Goal: Information Seeking & Learning: Learn about a topic

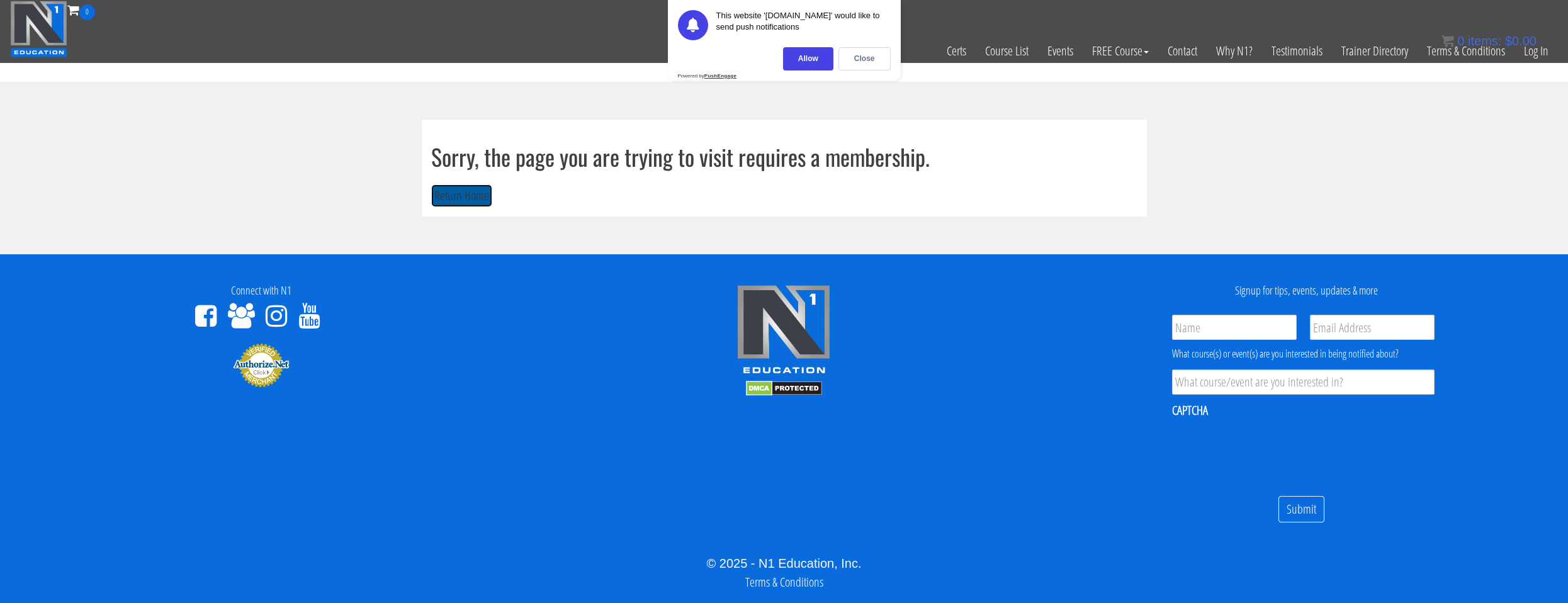
click at [436, 197] on button "Return Home" at bounding box center [462, 196] width 61 height 23
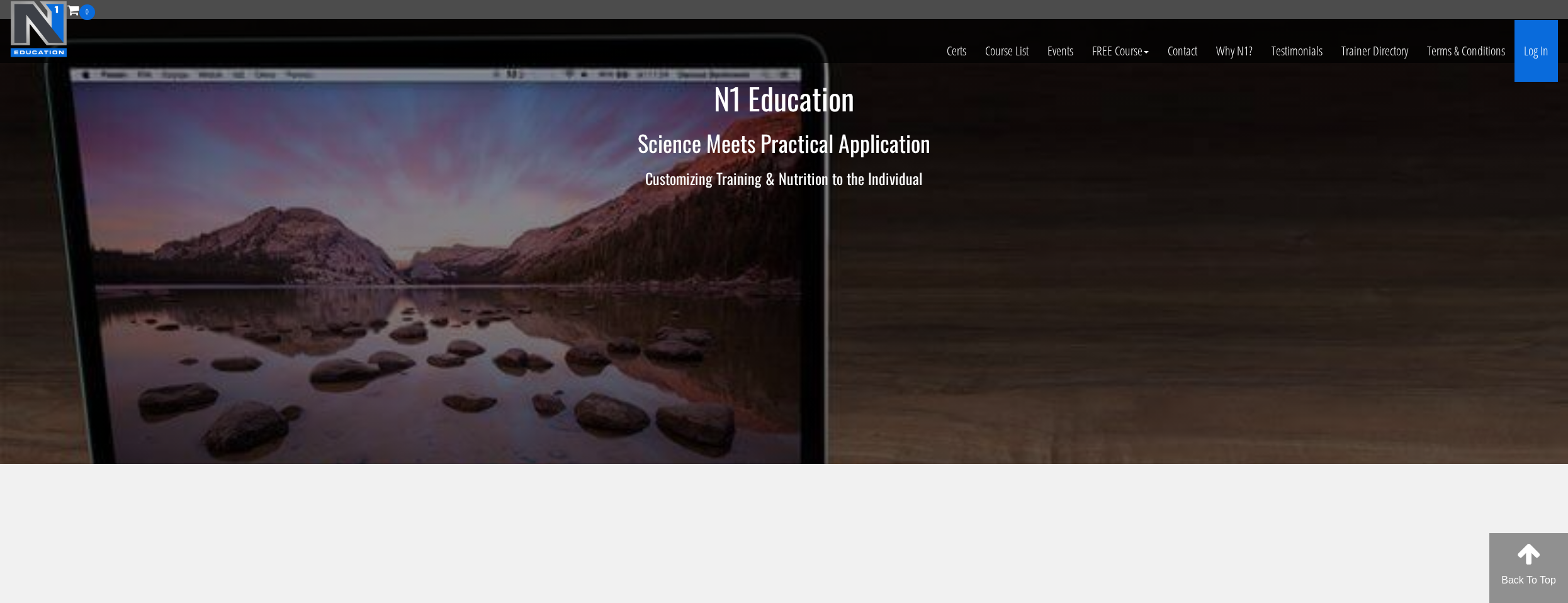
click at [1518, 48] on link "Log In" at bounding box center [1536, 51] width 43 height 62
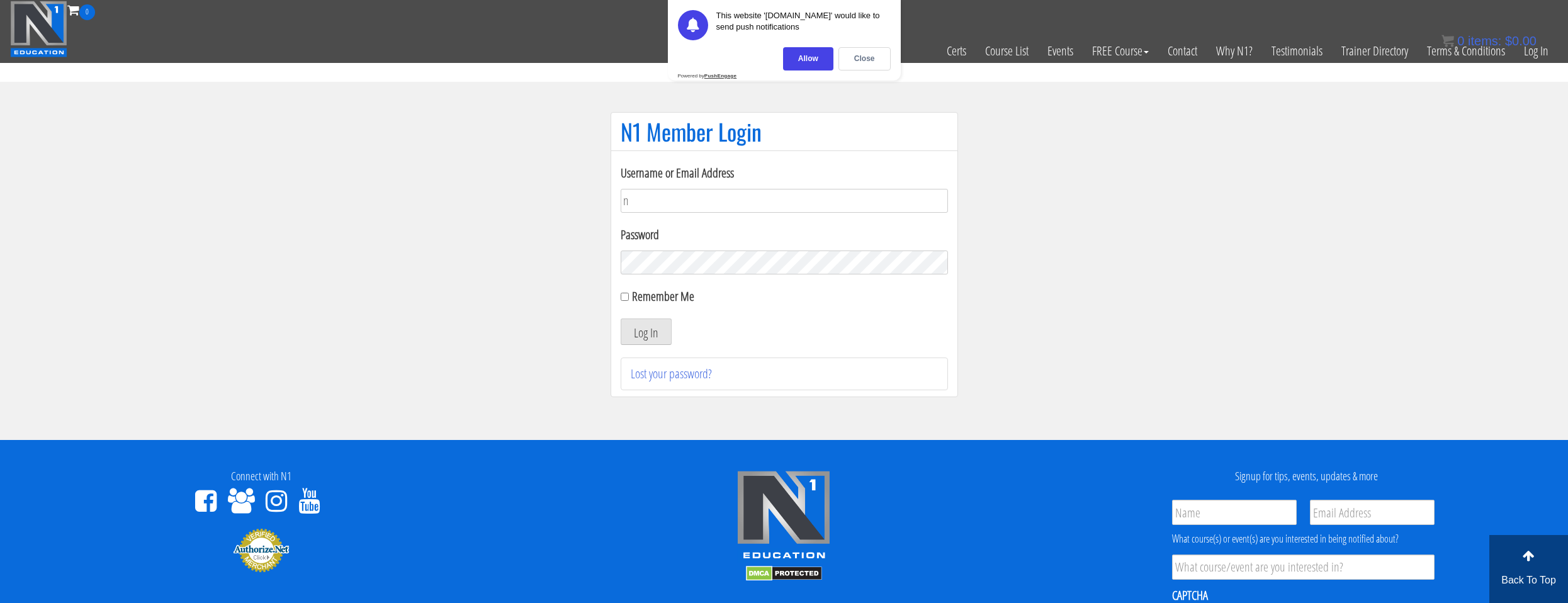
type input "natejb344@hotmail.com"
click at [648, 341] on button "Log In" at bounding box center [646, 331] width 51 height 27
click at [849, 53] on div "Close" at bounding box center [864, 59] width 53 height 23
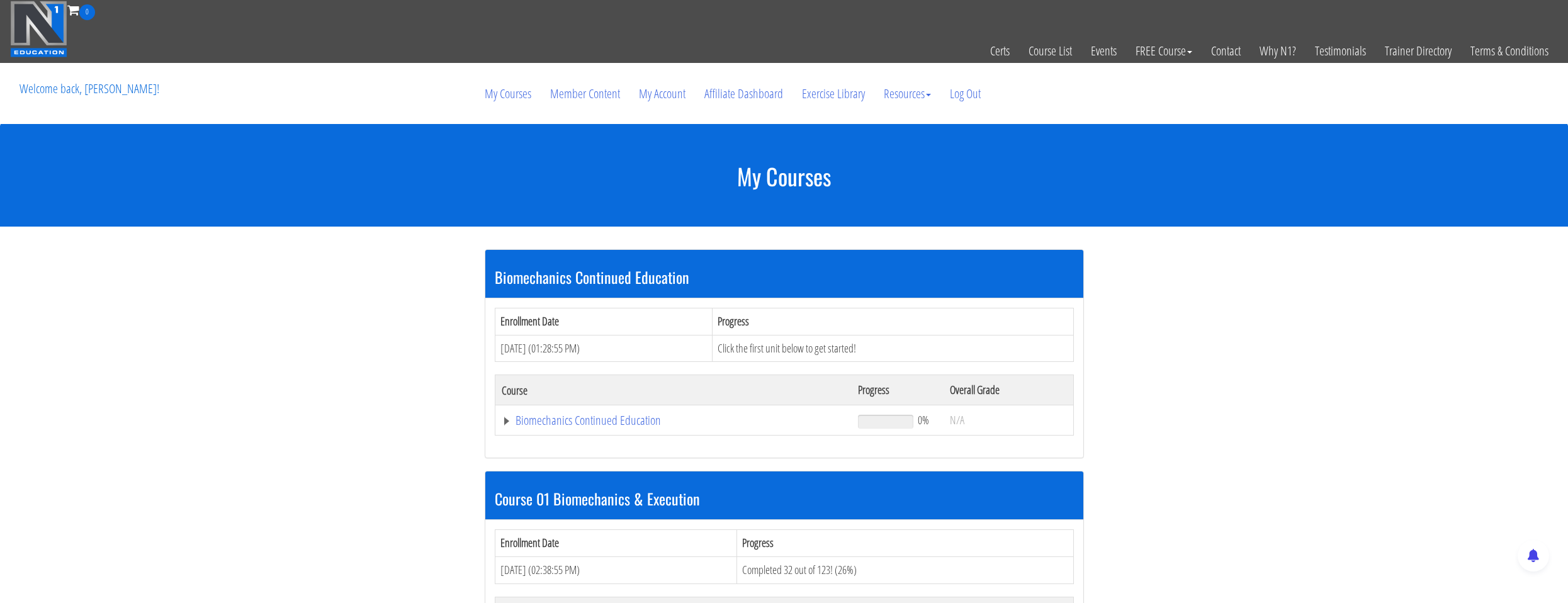
scroll to position [378, 0]
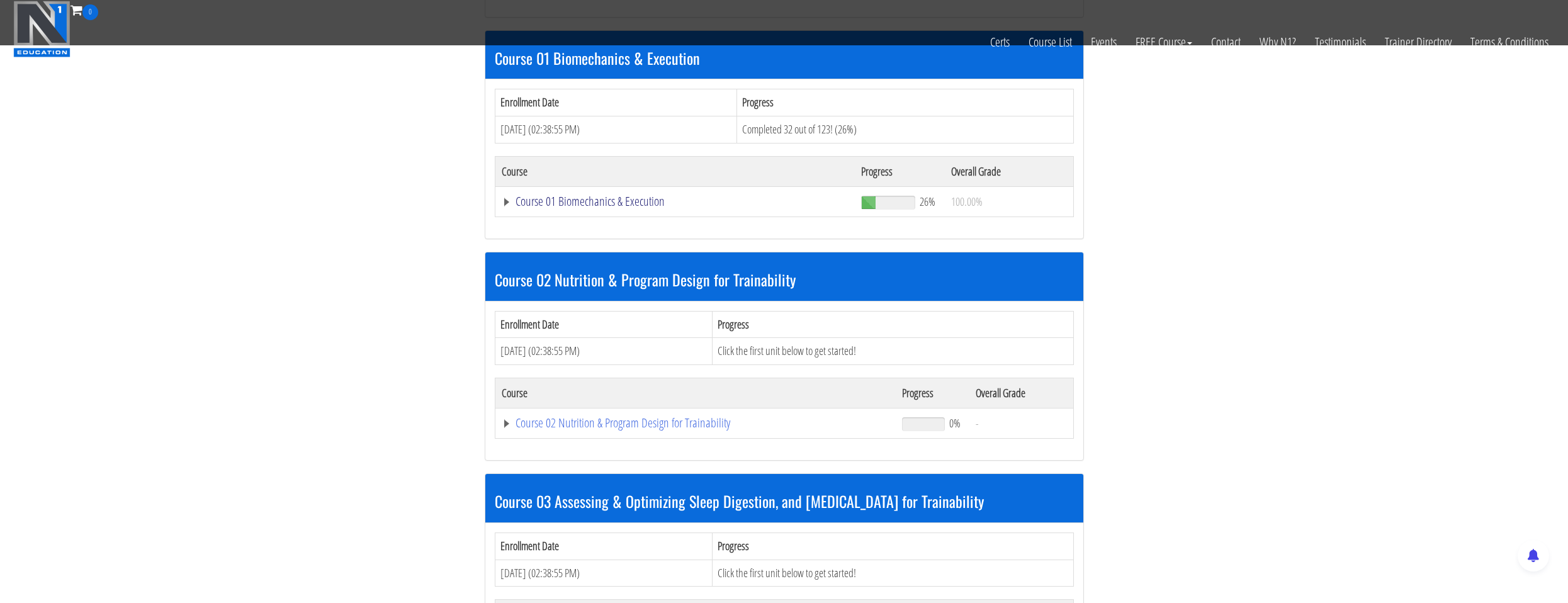
click at [612, 204] on link "Course 01 Biomechanics & Execution" at bounding box center [675, 201] width 347 height 12
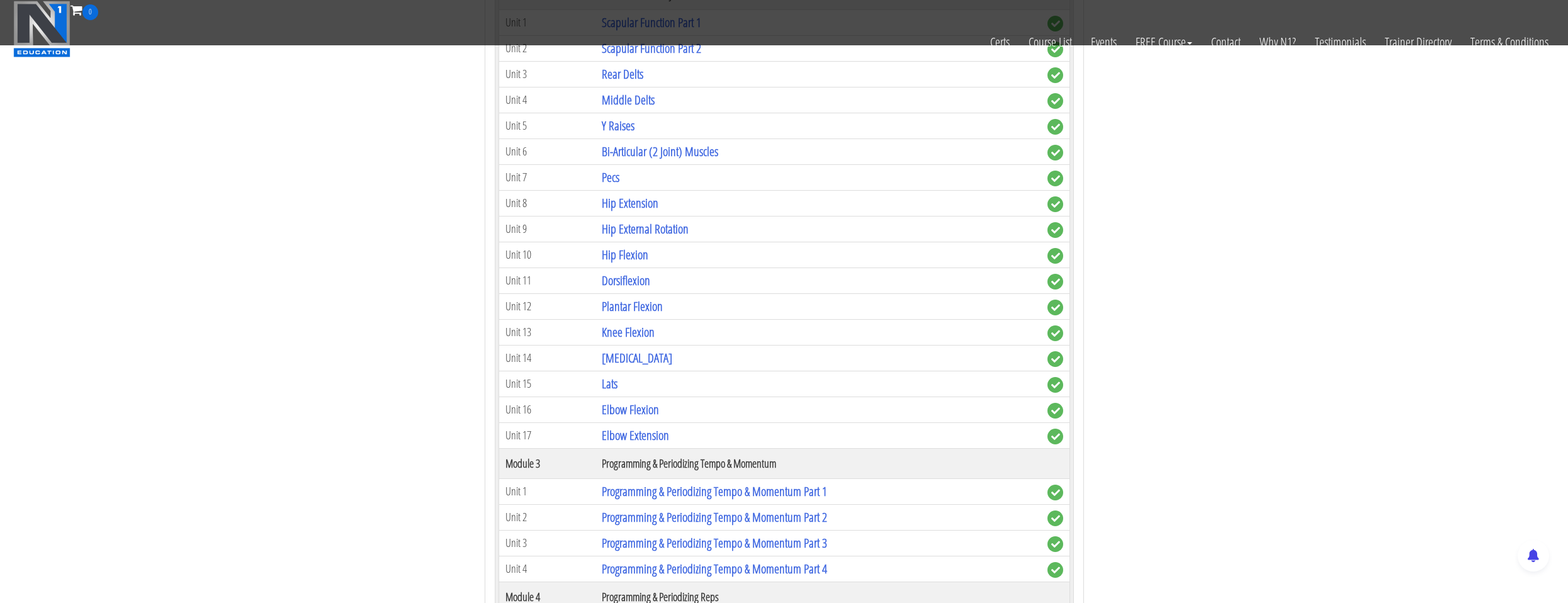
scroll to position [1133, 0]
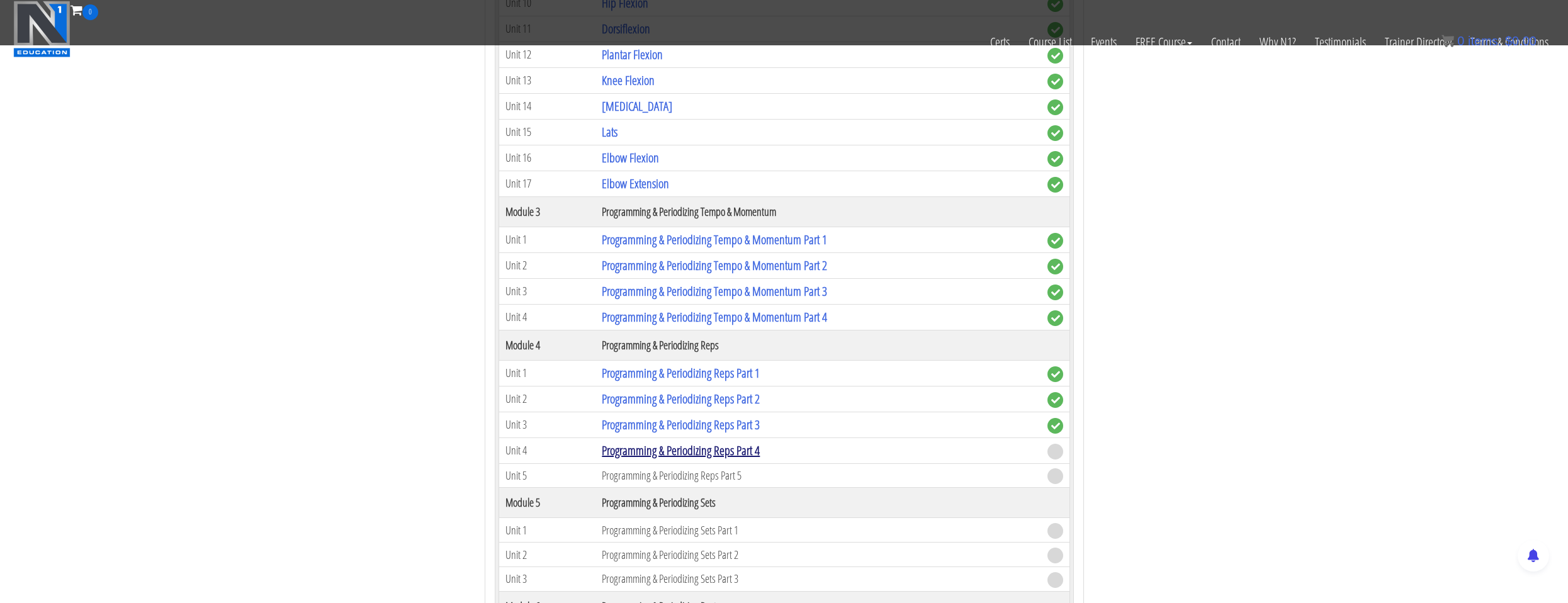
click at [694, 452] on link "Programming & Periodizing Reps Part 4" at bounding box center [680, 450] width 158 height 17
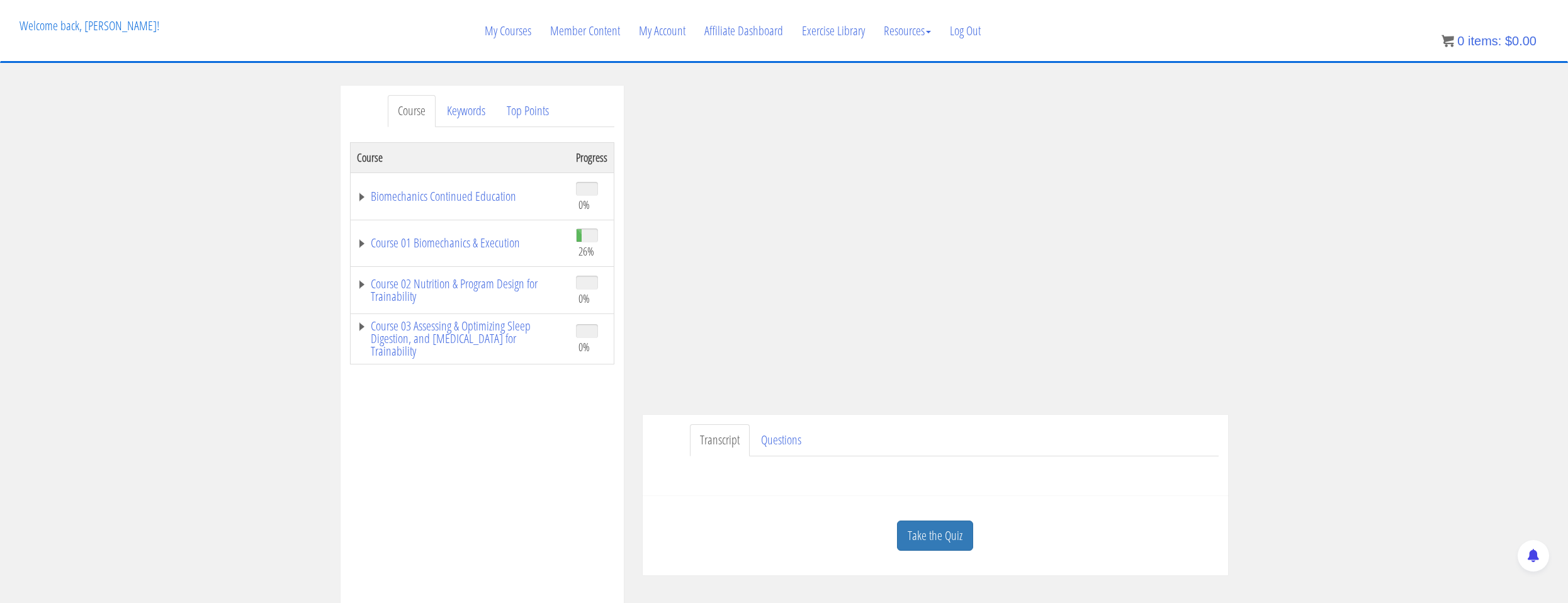
click at [498, 253] on td "Course 01 Biomechanics & Execution" at bounding box center [460, 244] width 220 height 48
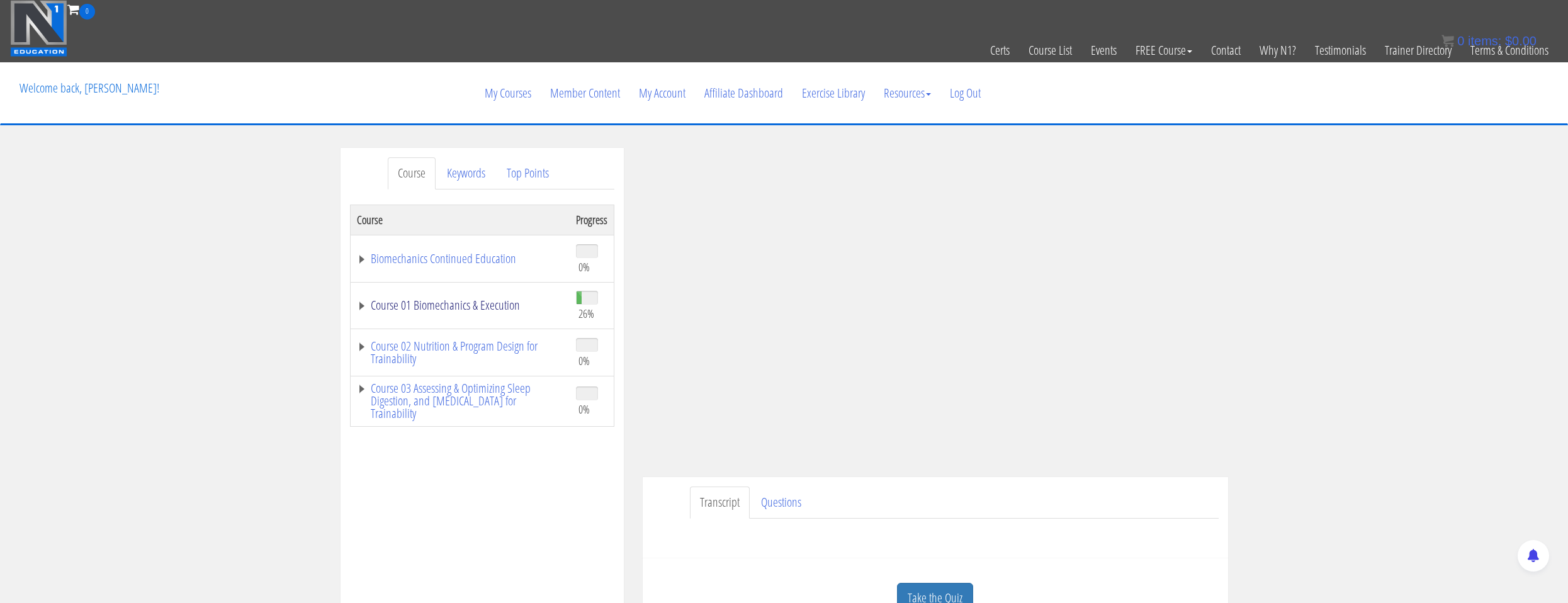
click at [498, 300] on link "Course 01 Biomechanics & Execution" at bounding box center [460, 305] width 207 height 12
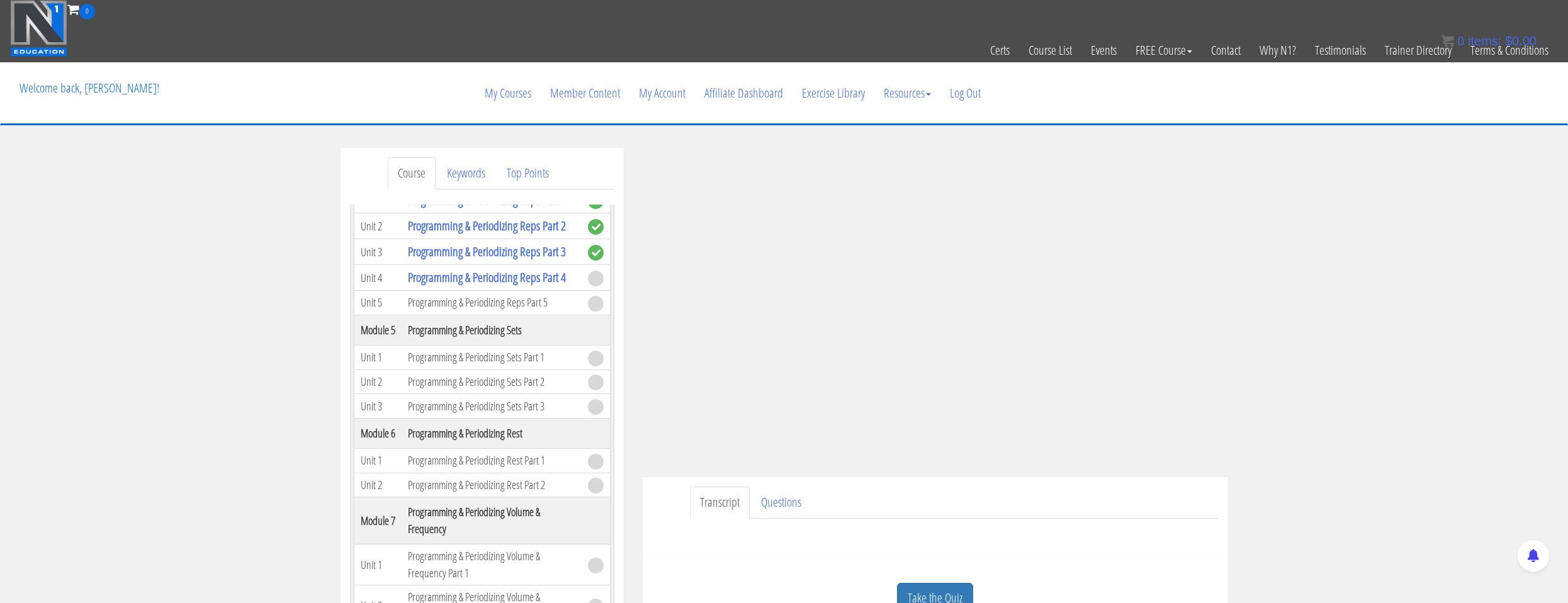
scroll to position [252, 0]
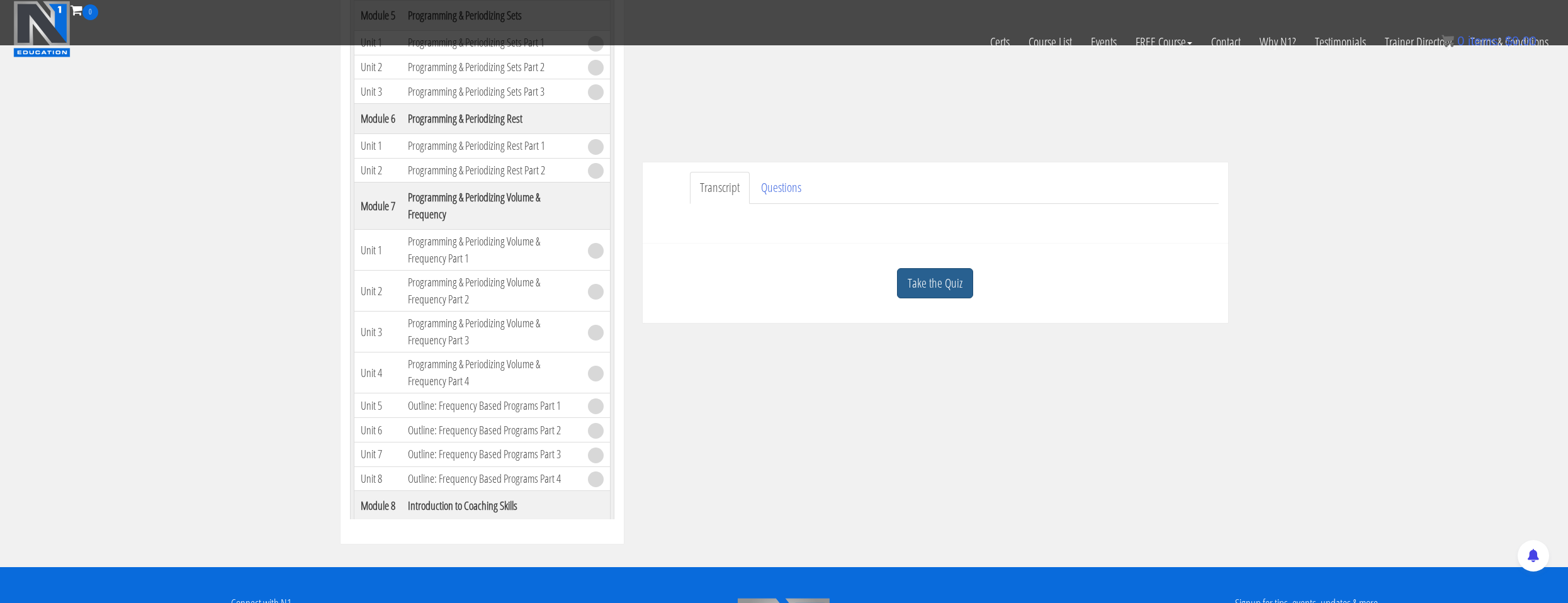
click at [915, 300] on div "Take the Quiz" at bounding box center [935, 283] width 566 height 61
click at [928, 292] on link "Take the Quiz" at bounding box center [935, 283] width 76 height 31
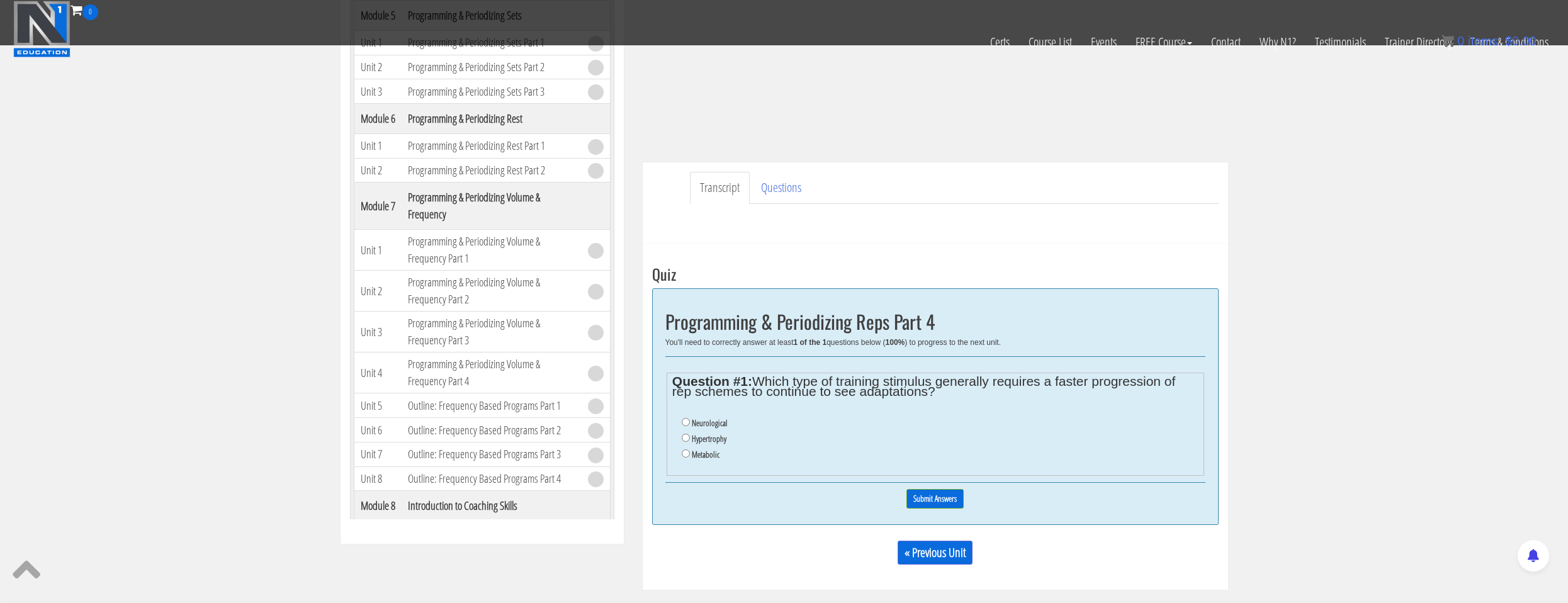
click at [701, 452] on label "Metabolic" at bounding box center [705, 455] width 27 height 10
click at [690, 452] on input "Metabolic" at bounding box center [685, 453] width 8 height 8
radio input "true"
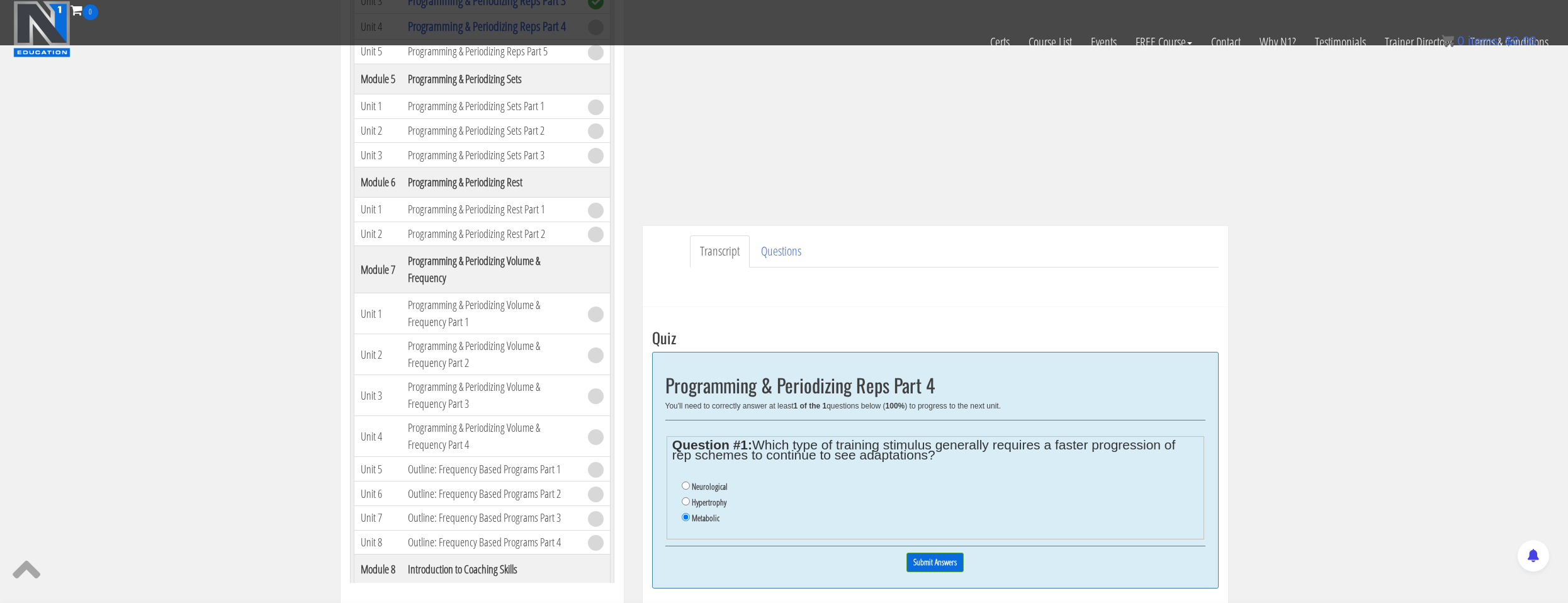
scroll to position [252, 0]
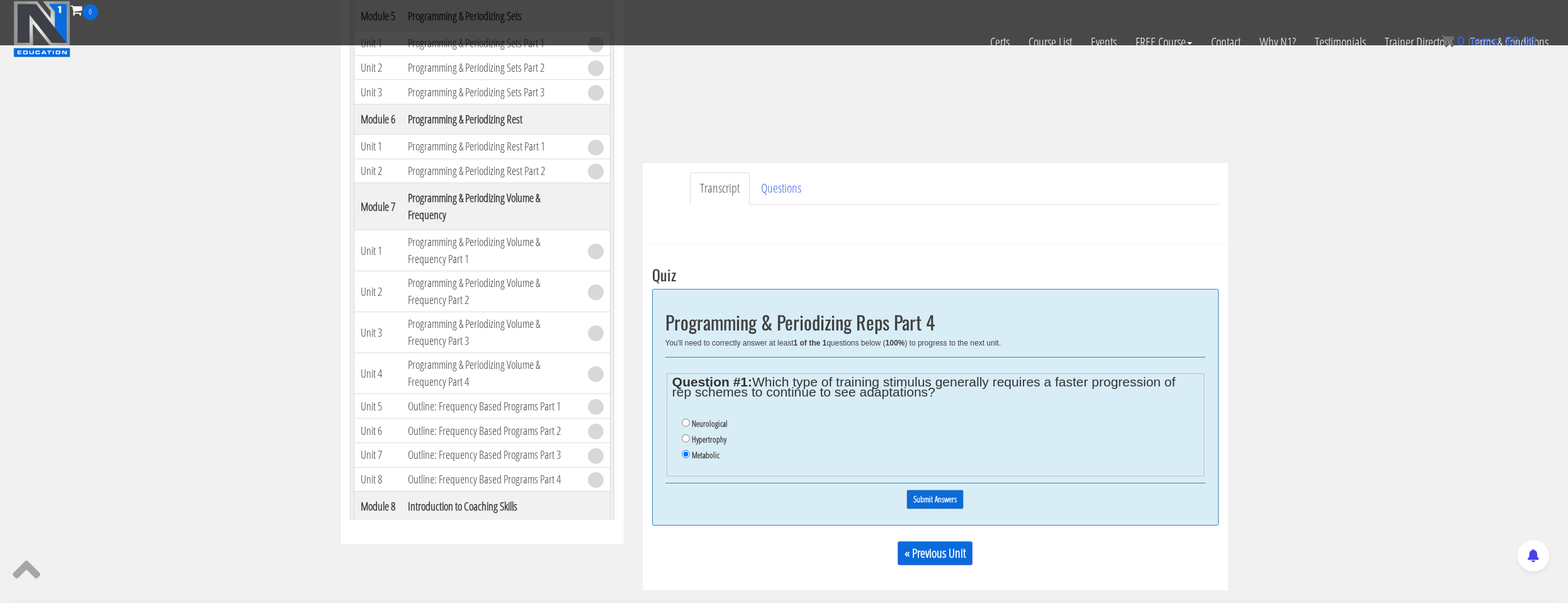
click at [936, 496] on input "Submit Answers" at bounding box center [935, 499] width 58 height 19
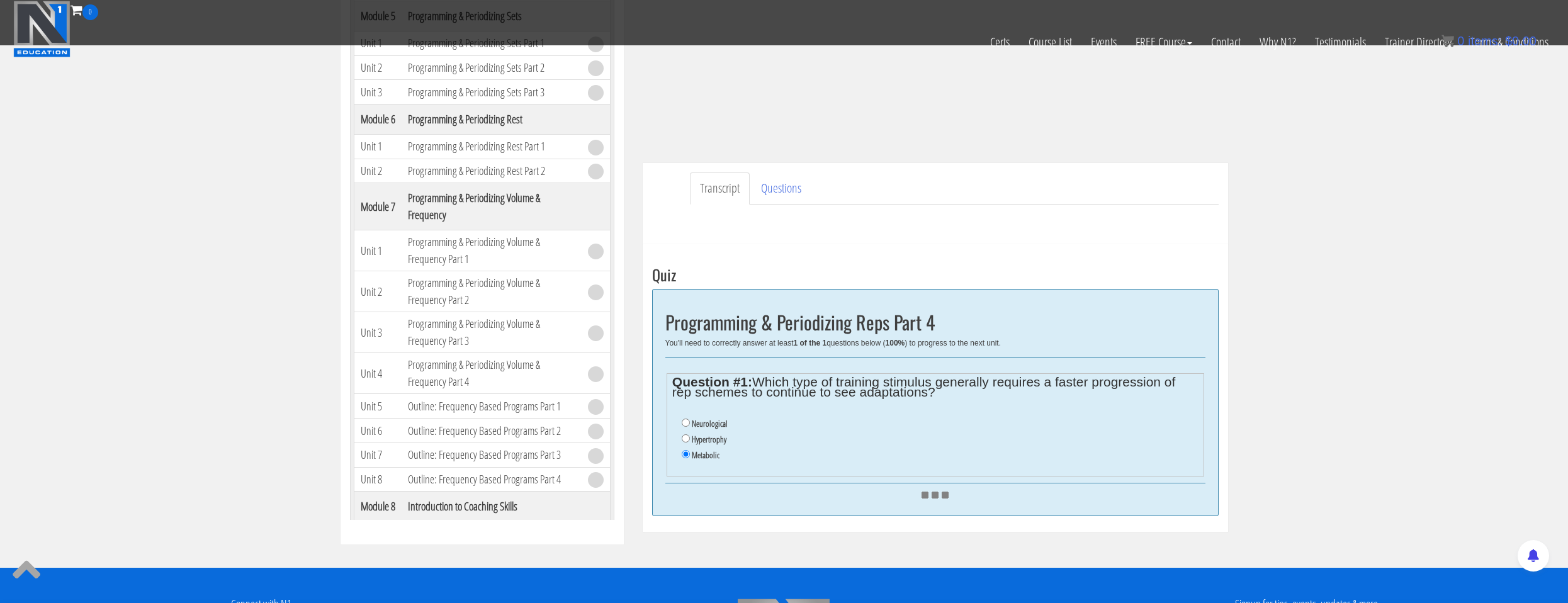
scroll to position [315, 0]
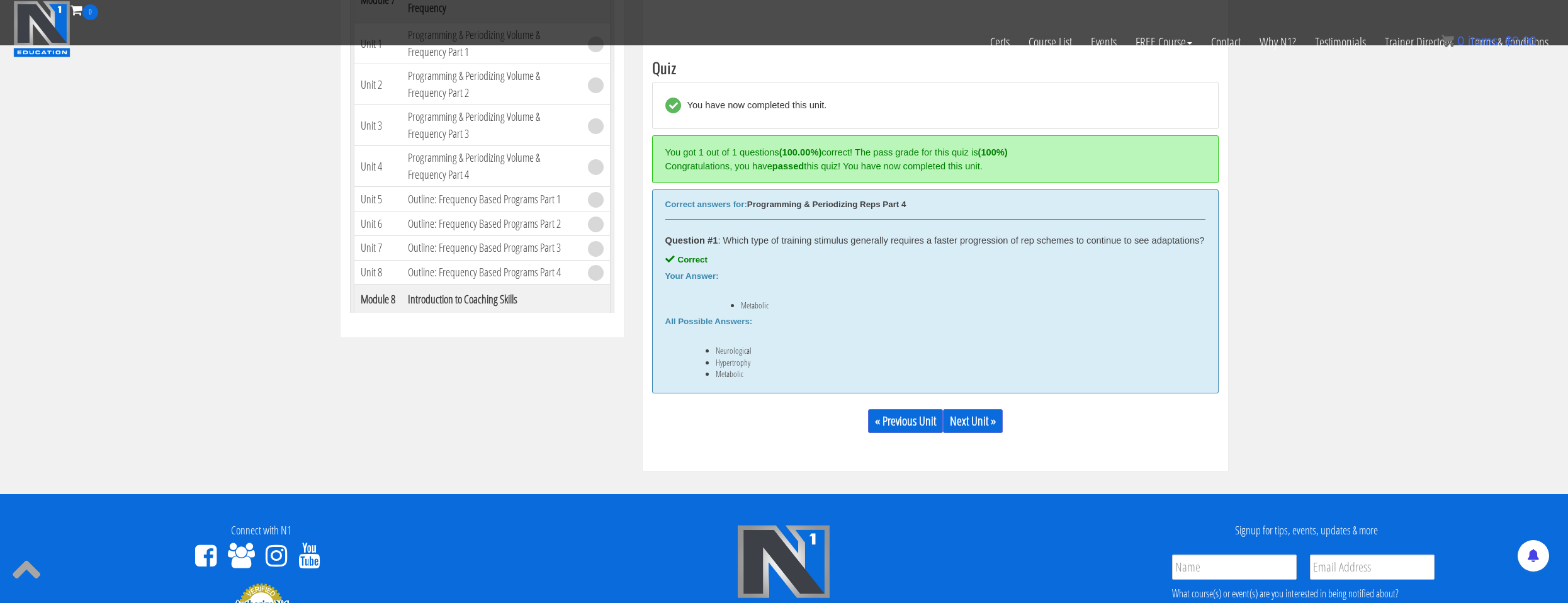
scroll to position [478, 0]
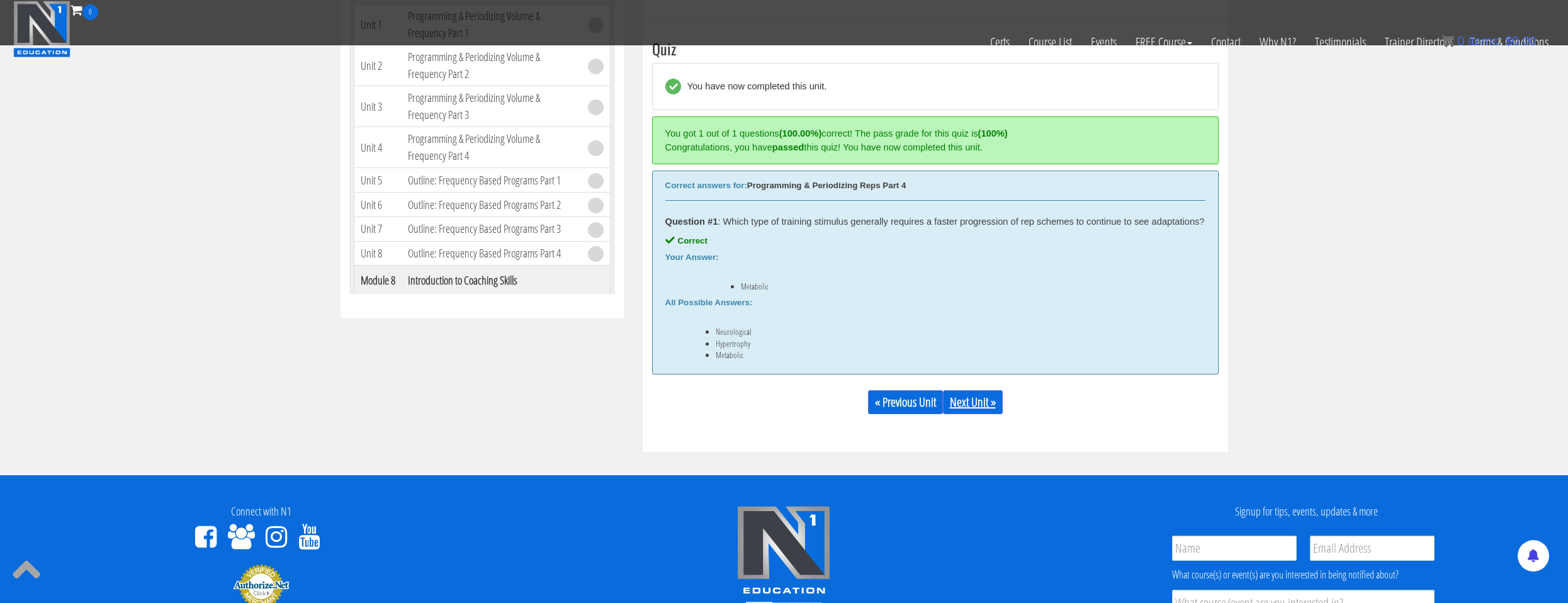
click at [981, 414] on link "Next Unit »" at bounding box center [972, 402] width 60 height 24
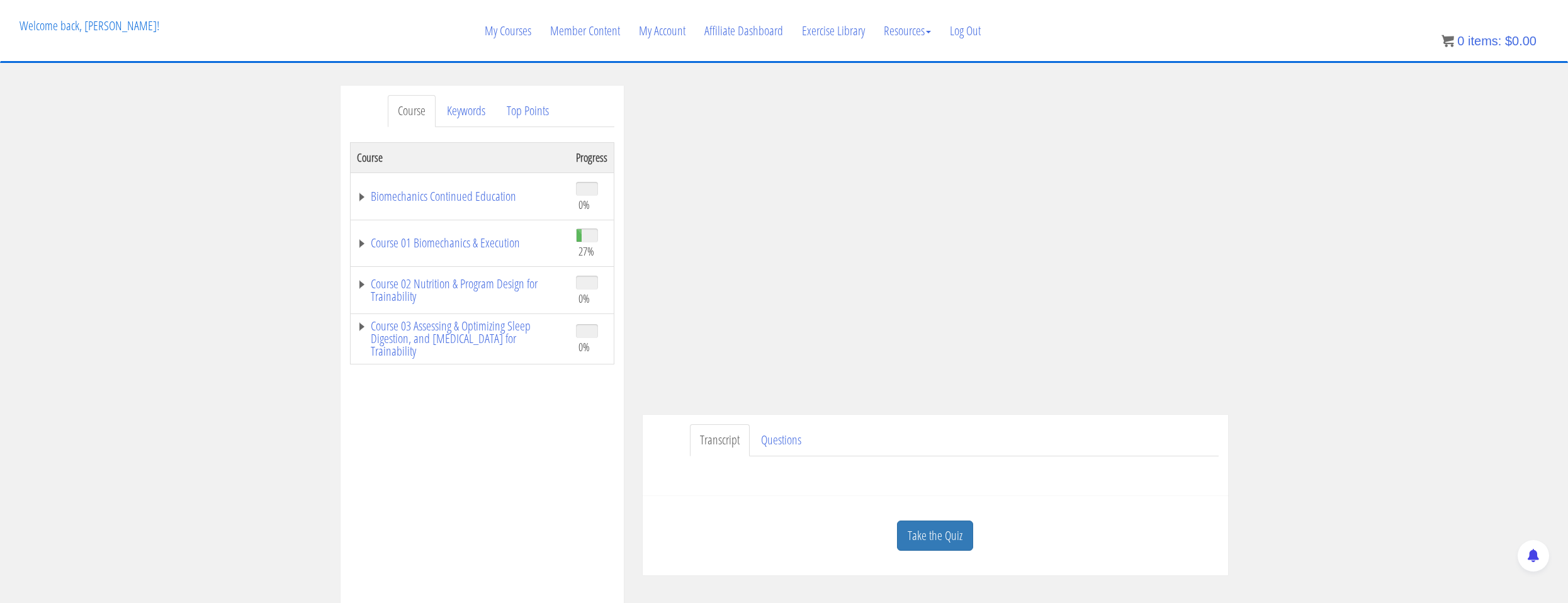
click at [944, 540] on link "Take the Quiz" at bounding box center [935, 536] width 76 height 31
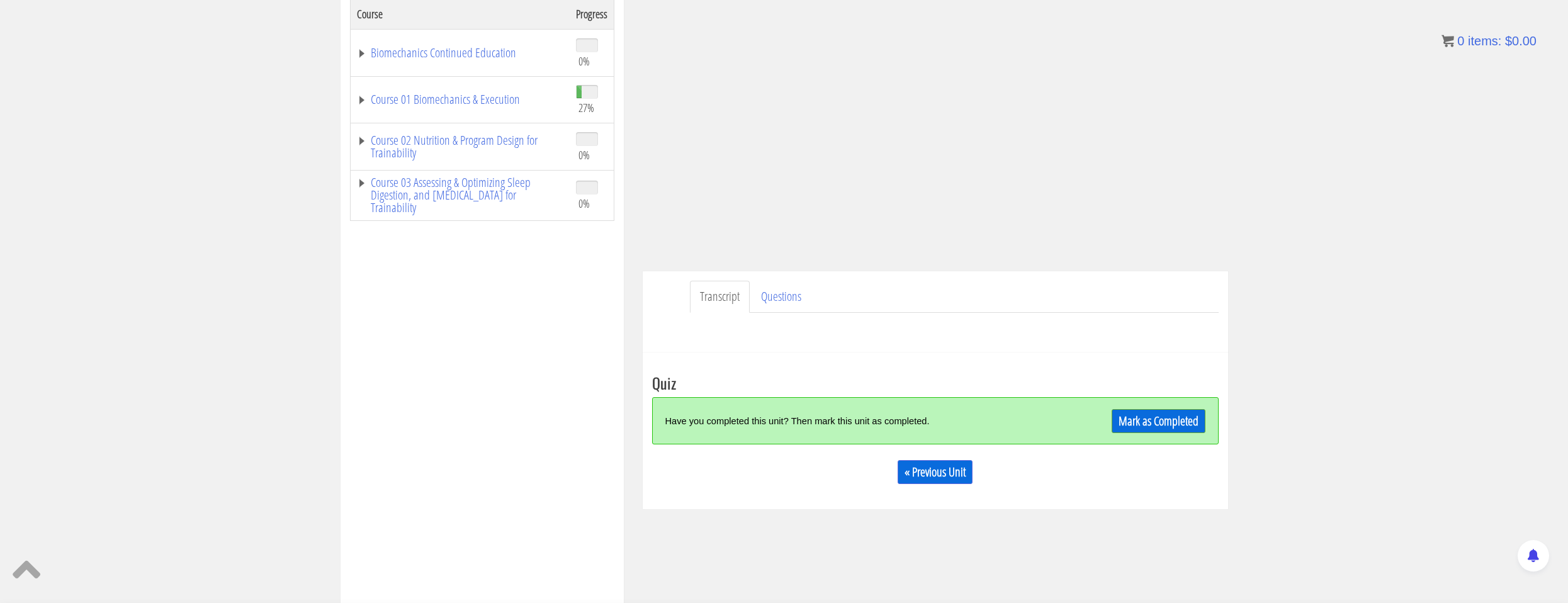
scroll to position [81, 0]
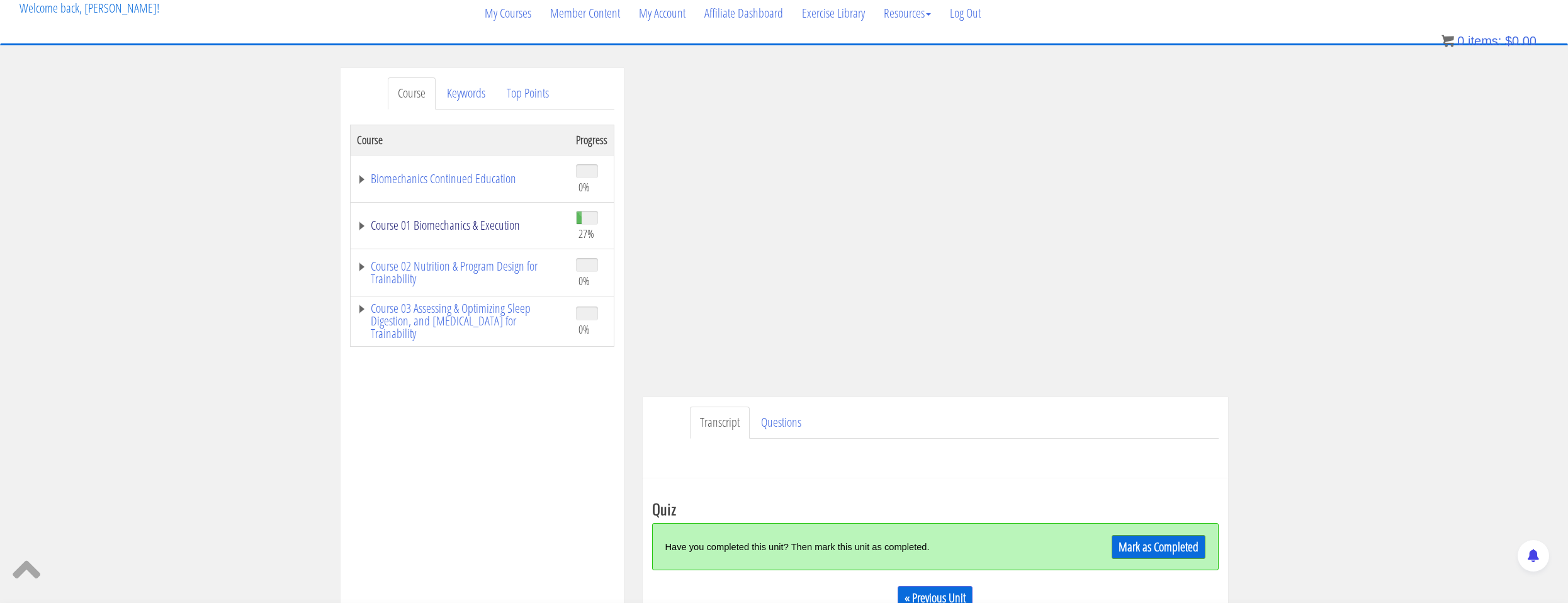
click at [491, 222] on link "Course 01 Biomechanics & Execution" at bounding box center [460, 225] width 207 height 12
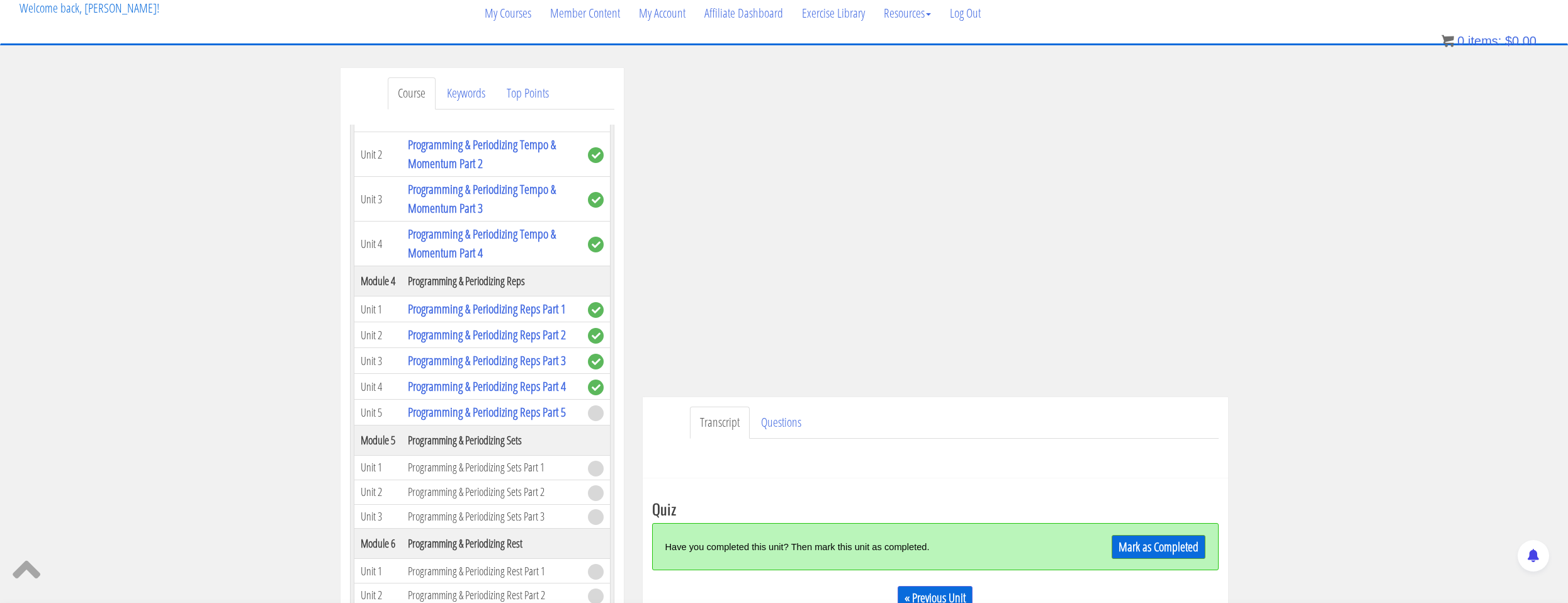
scroll to position [1070, 0]
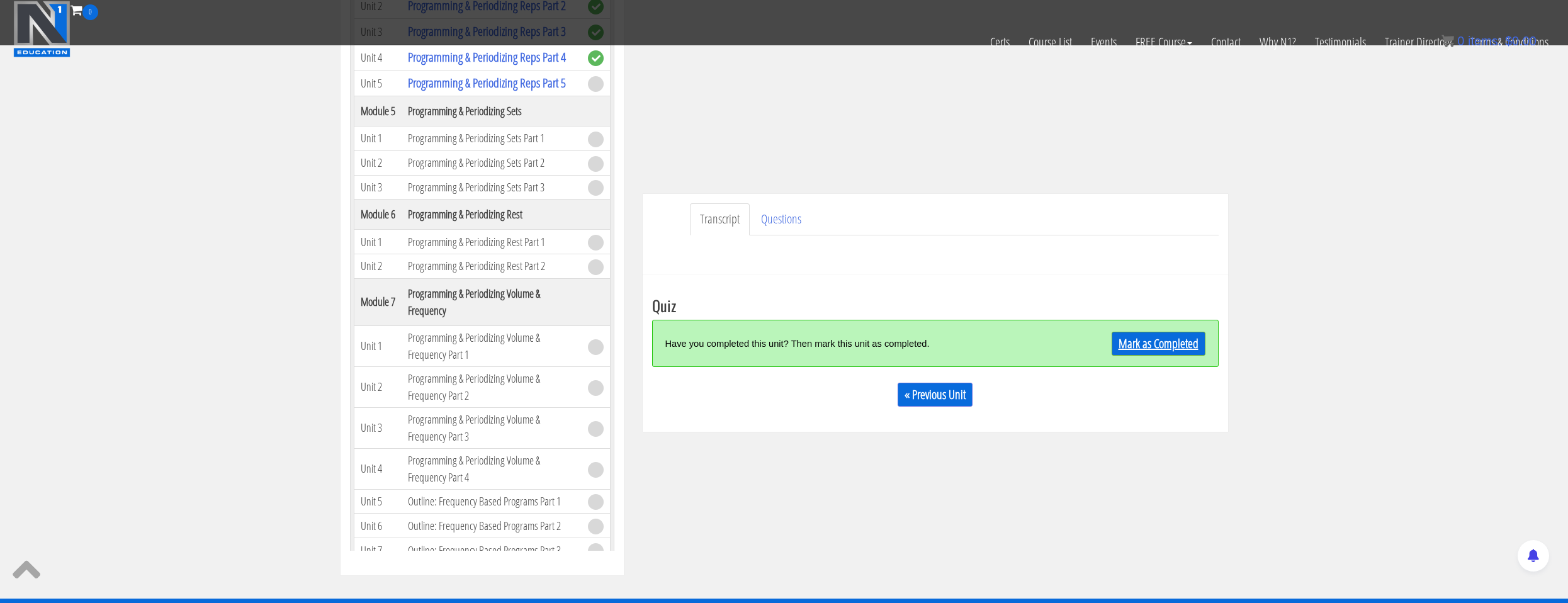
click at [1150, 351] on link "Mark as Completed" at bounding box center [1158, 343] width 94 height 24
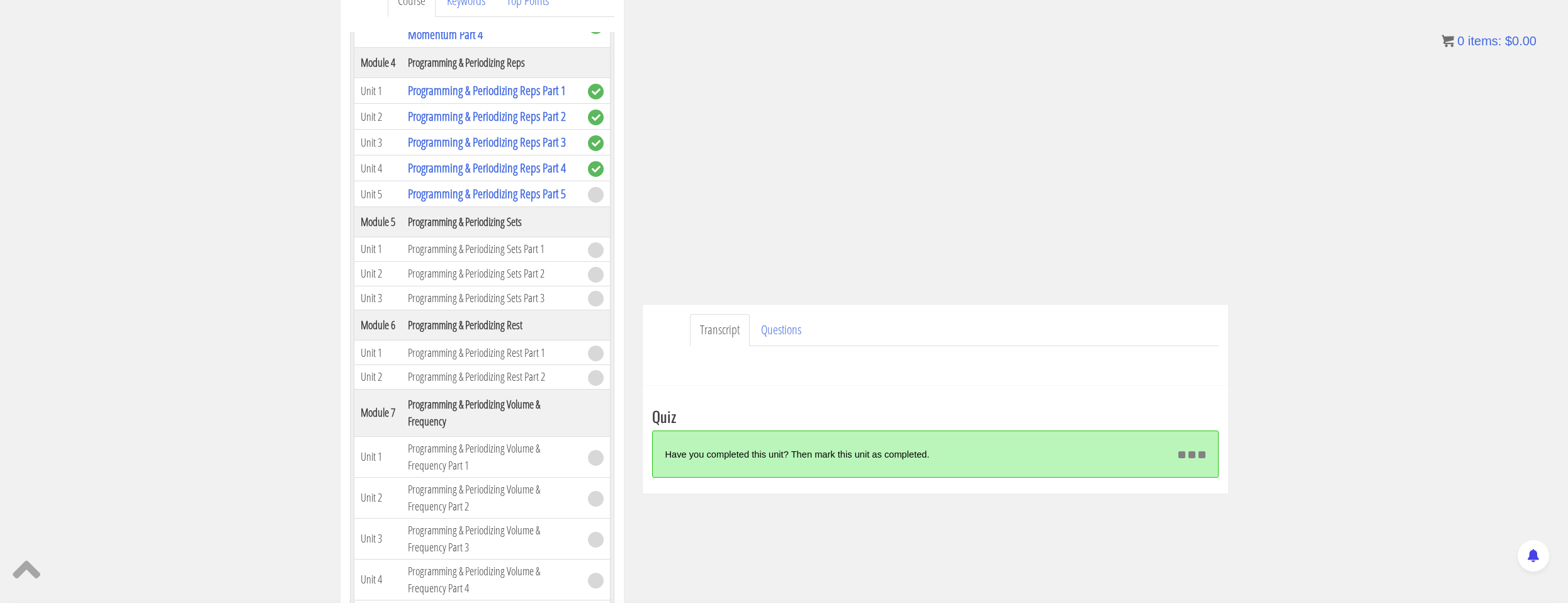
scroll to position [176, 0]
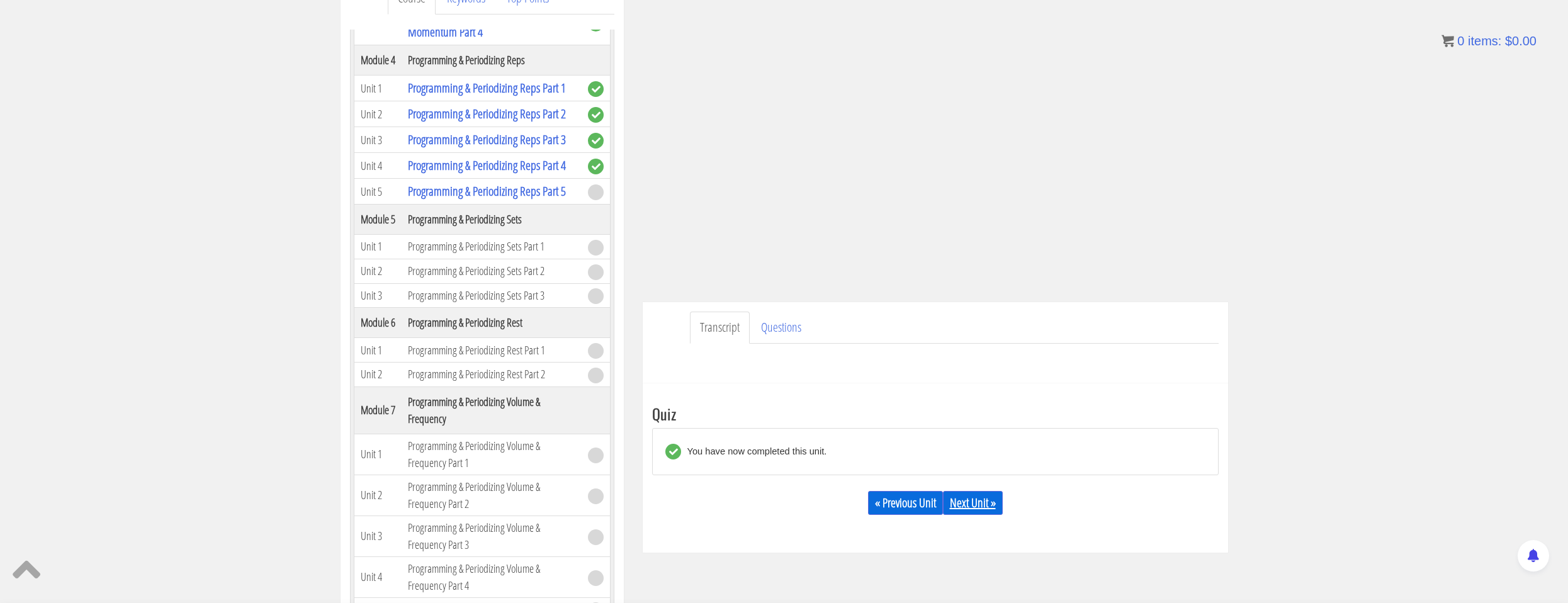
click at [991, 496] on link "Next Unit »" at bounding box center [972, 503] width 60 height 24
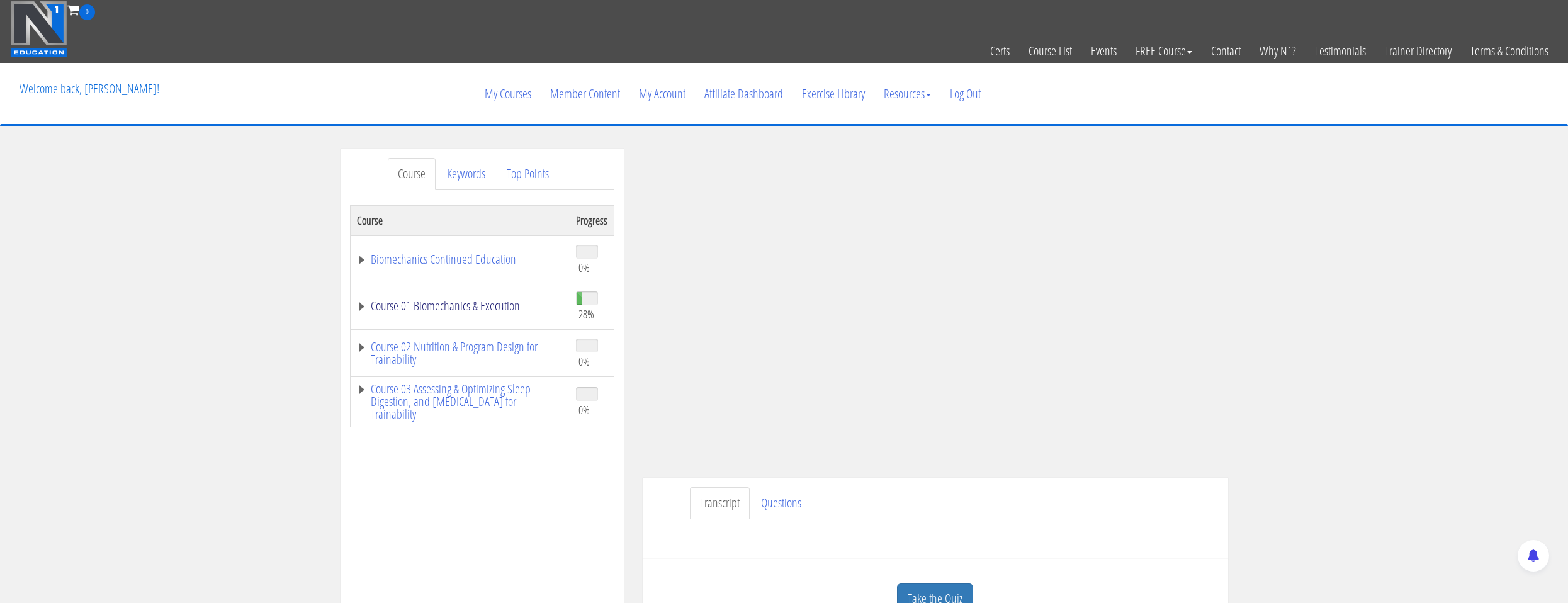
click at [506, 300] on link "Course 01 Biomechanics & Execution" at bounding box center [460, 305] width 207 height 12
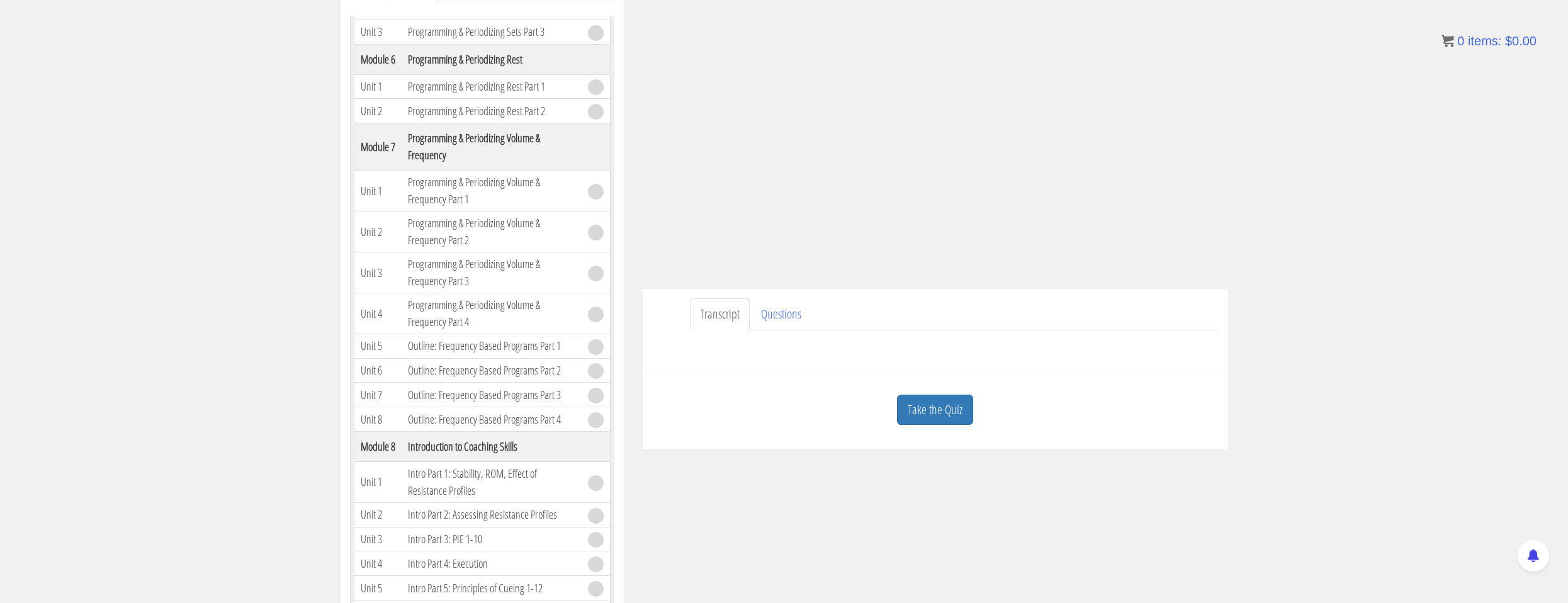
scroll to position [63, 0]
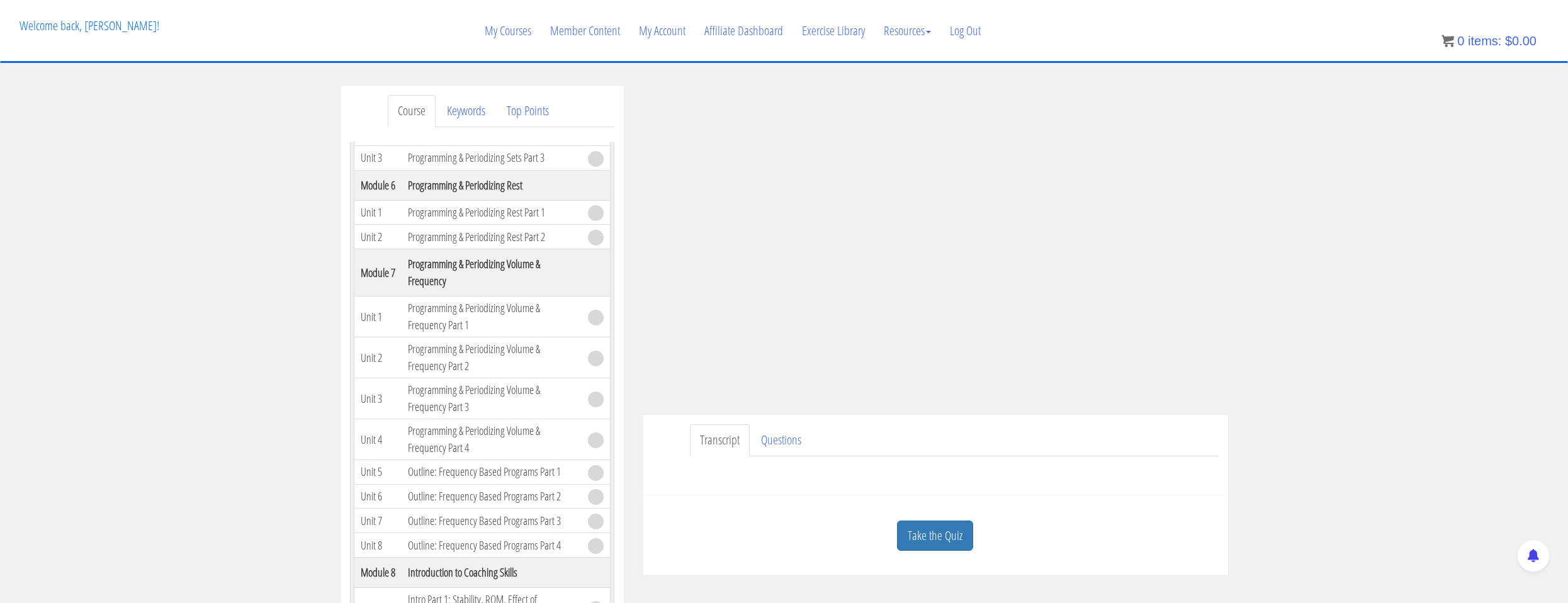
click at [933, 529] on link "Take the Quiz" at bounding box center [935, 536] width 76 height 31
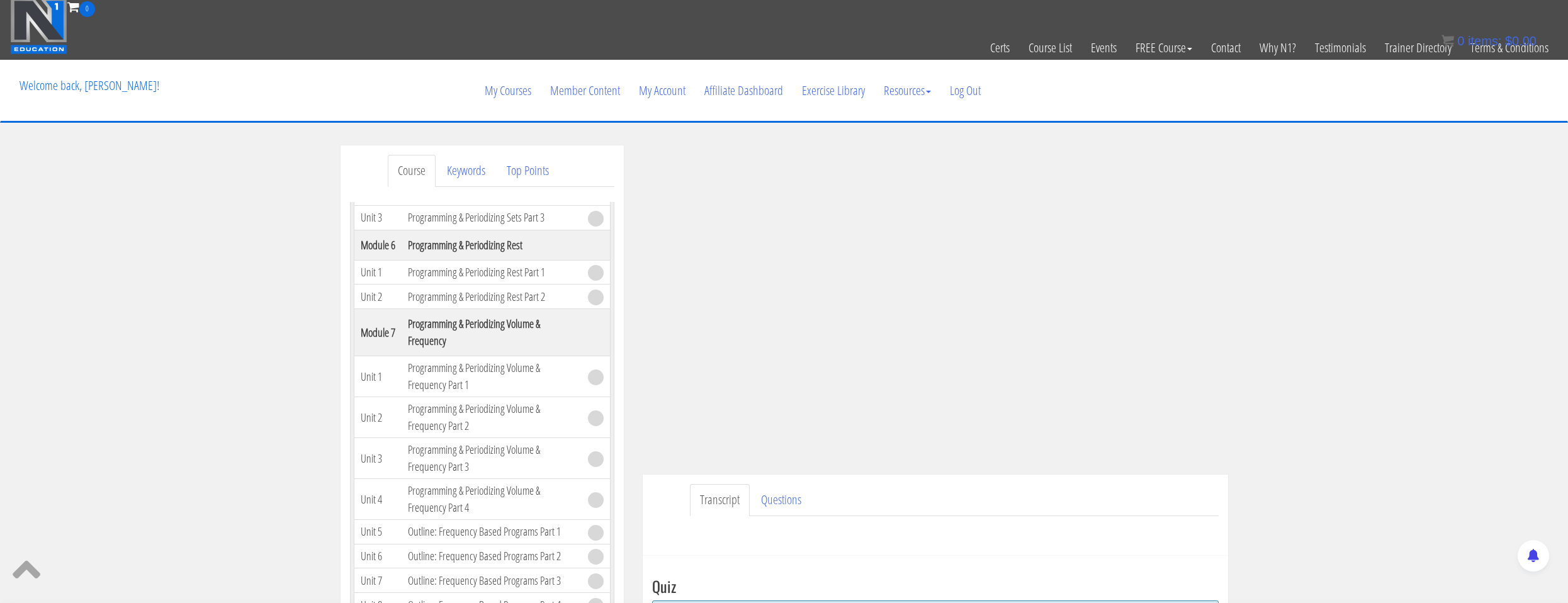
scroll to position [0, 0]
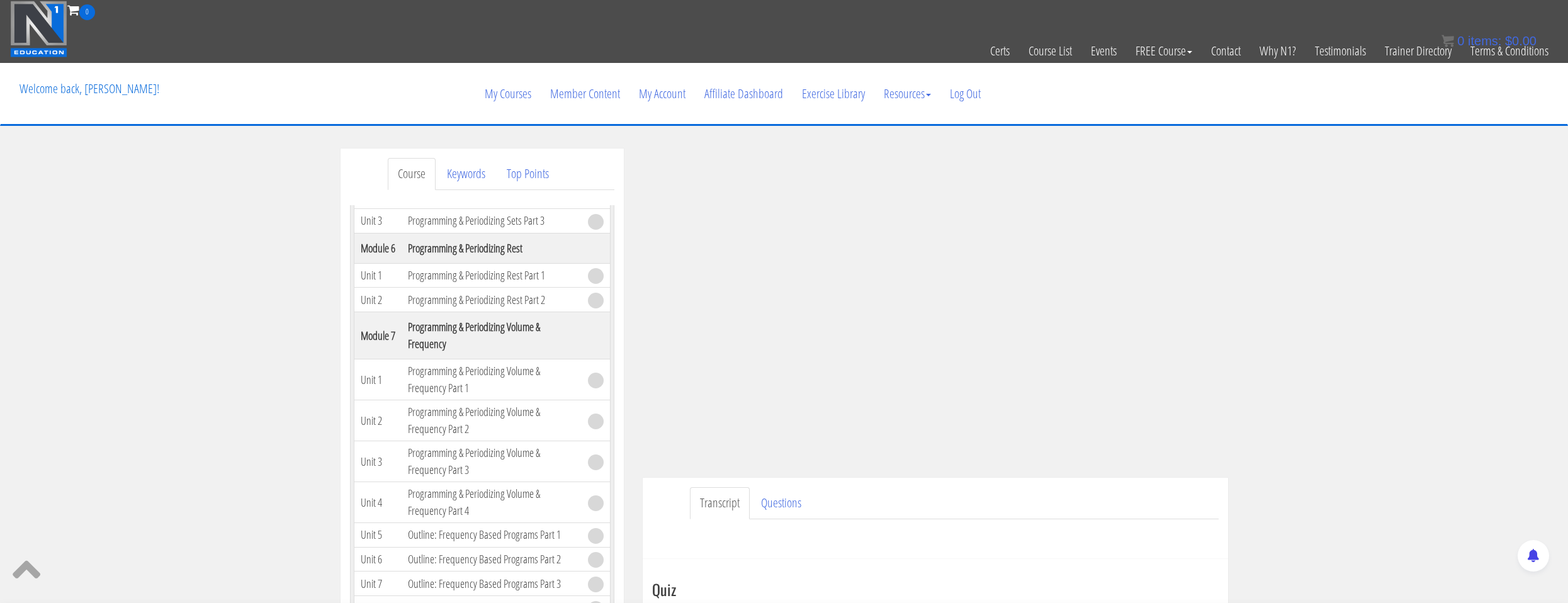
click at [1111, 492] on ul "Transcript Questions" at bounding box center [954, 503] width 529 height 32
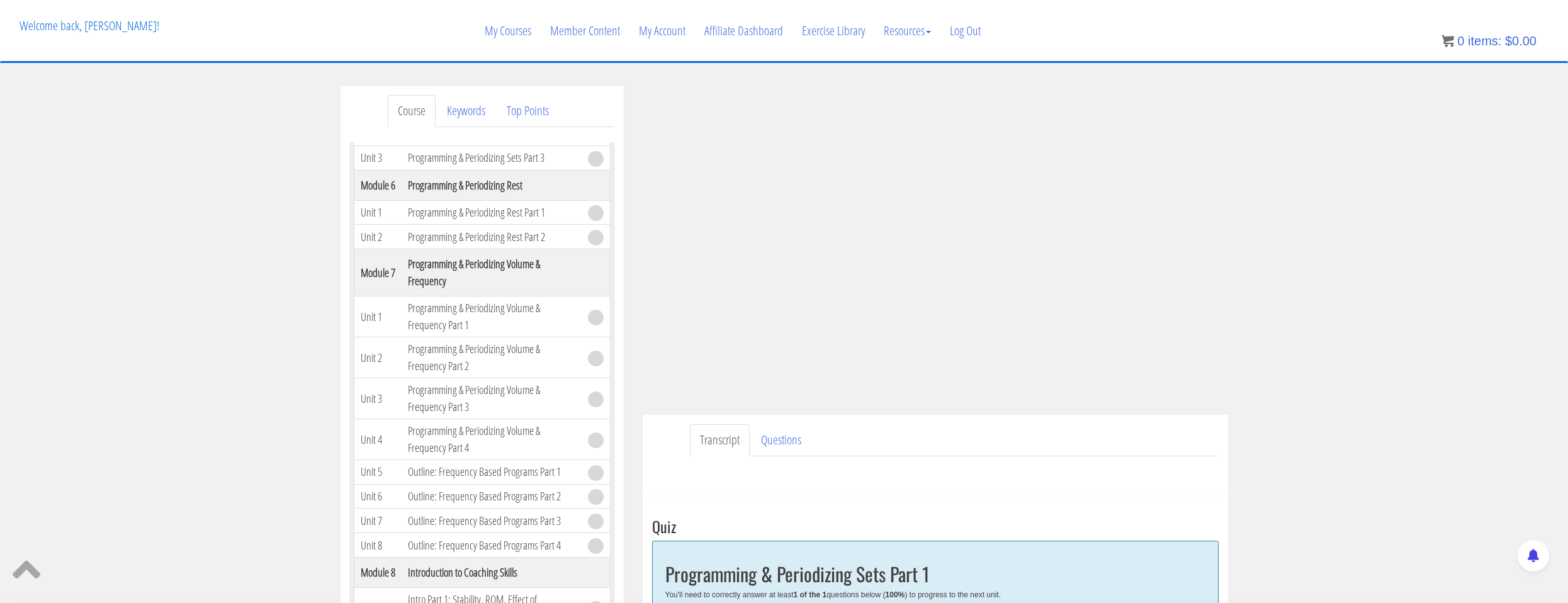
scroll to position [252, 0]
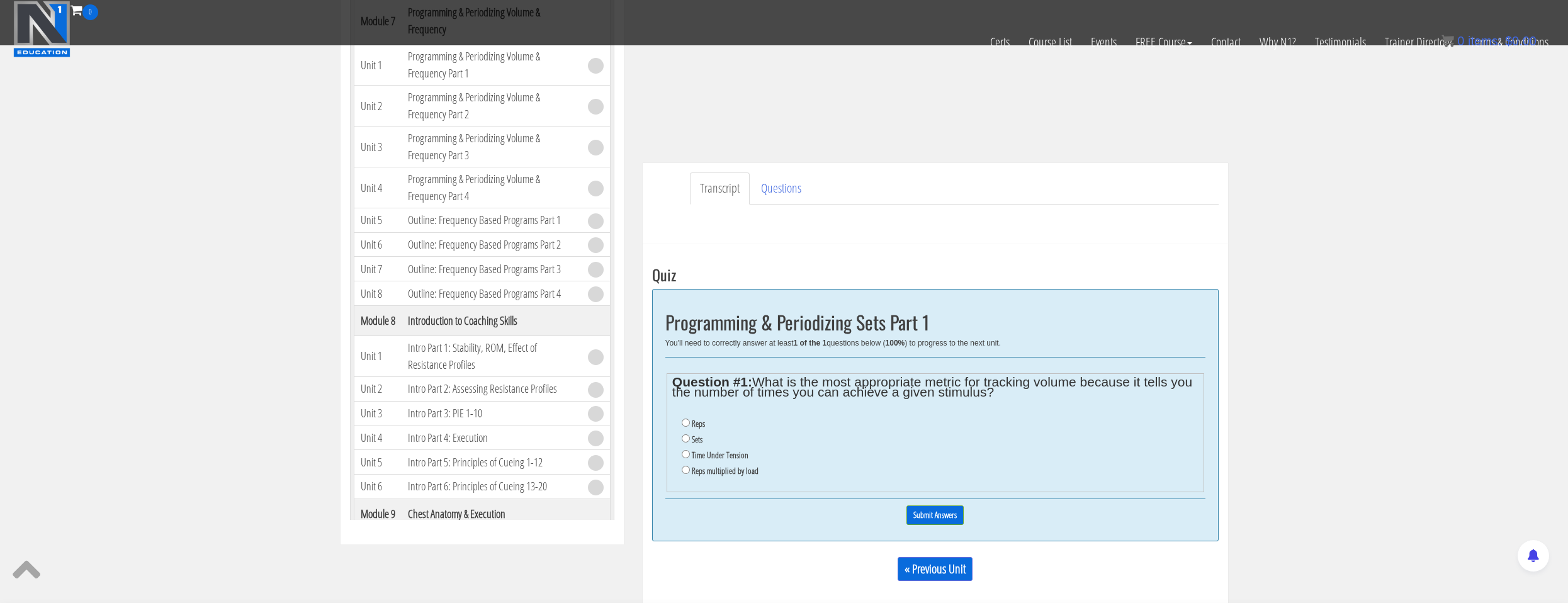
click at [698, 439] on label "Sets" at bounding box center [696, 439] width 11 height 10
click at [690, 439] on input "Sets" at bounding box center [685, 438] width 8 height 8
radio input "true"
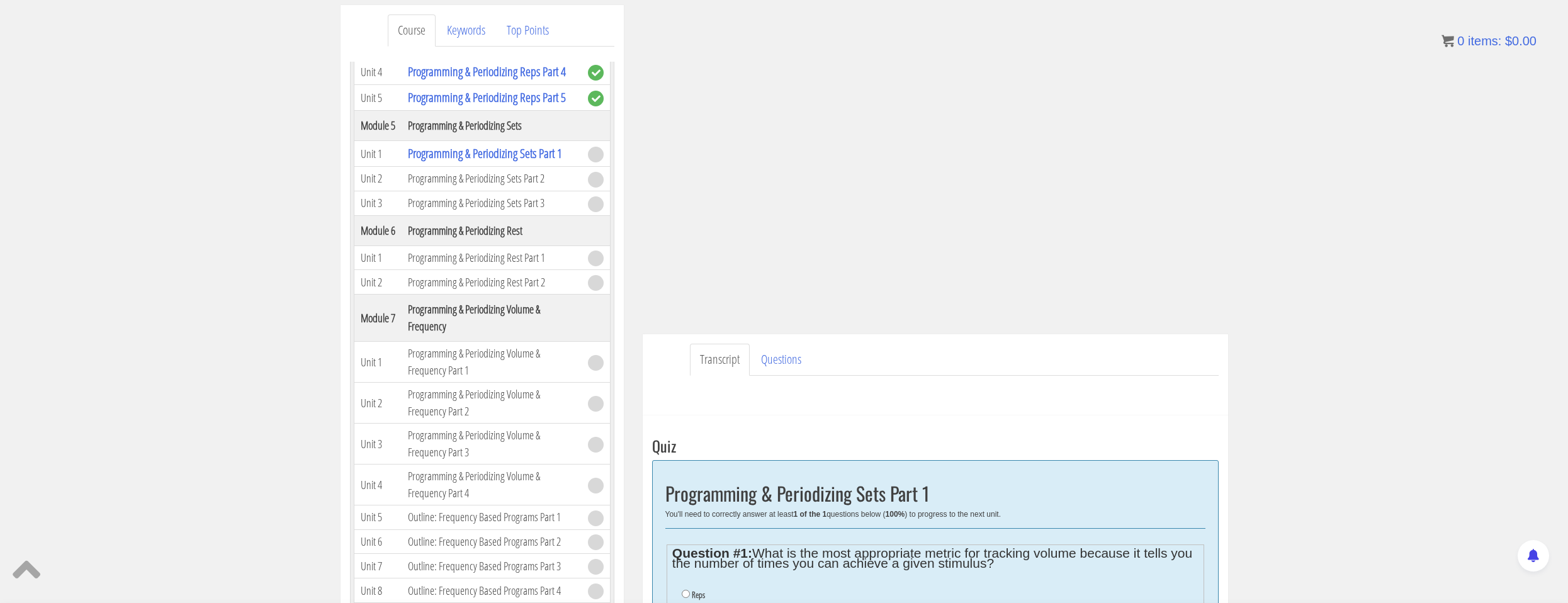
scroll to position [396, 0]
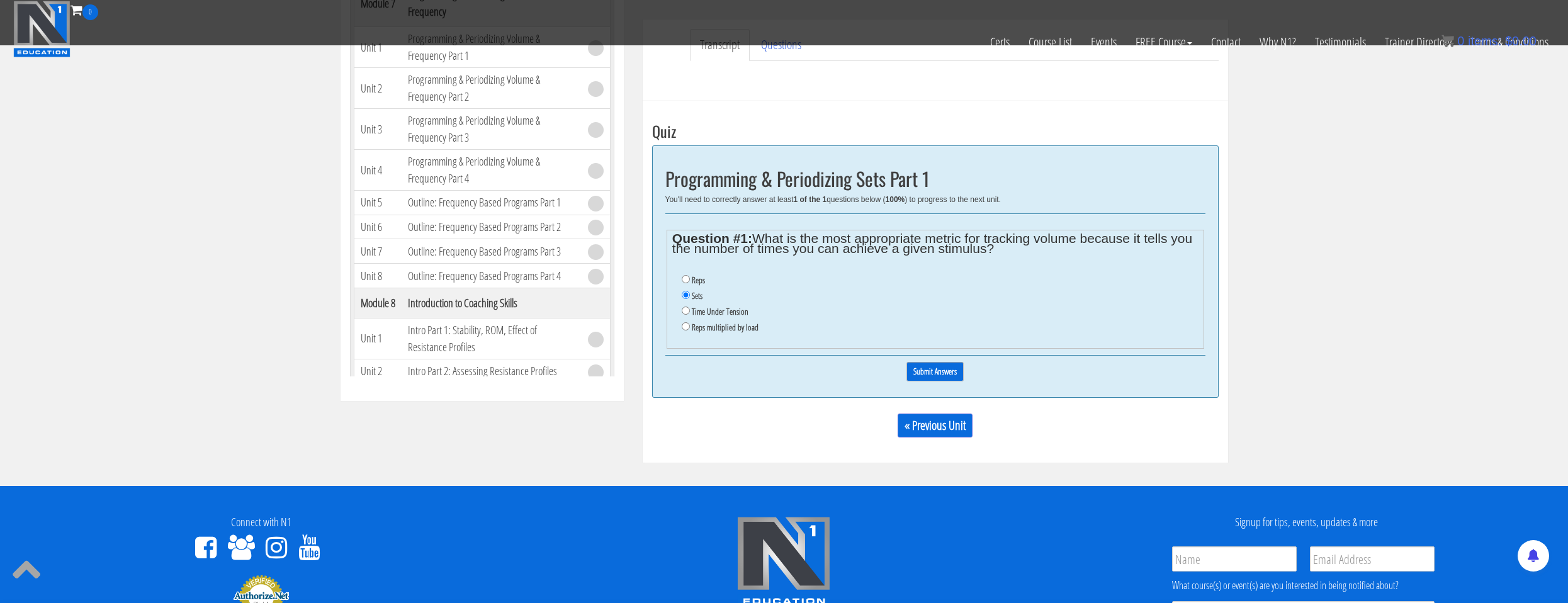
click at [930, 378] on input "Submit Answers" at bounding box center [935, 371] width 58 height 19
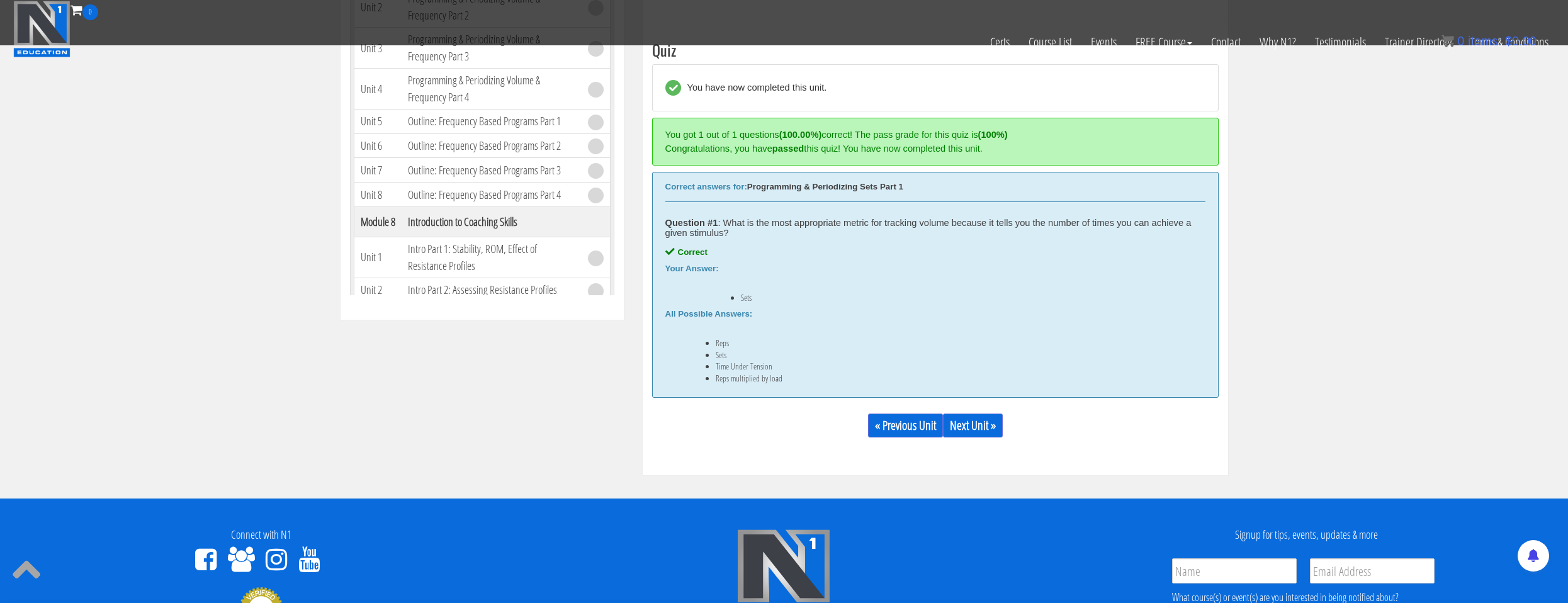
scroll to position [478, 0]
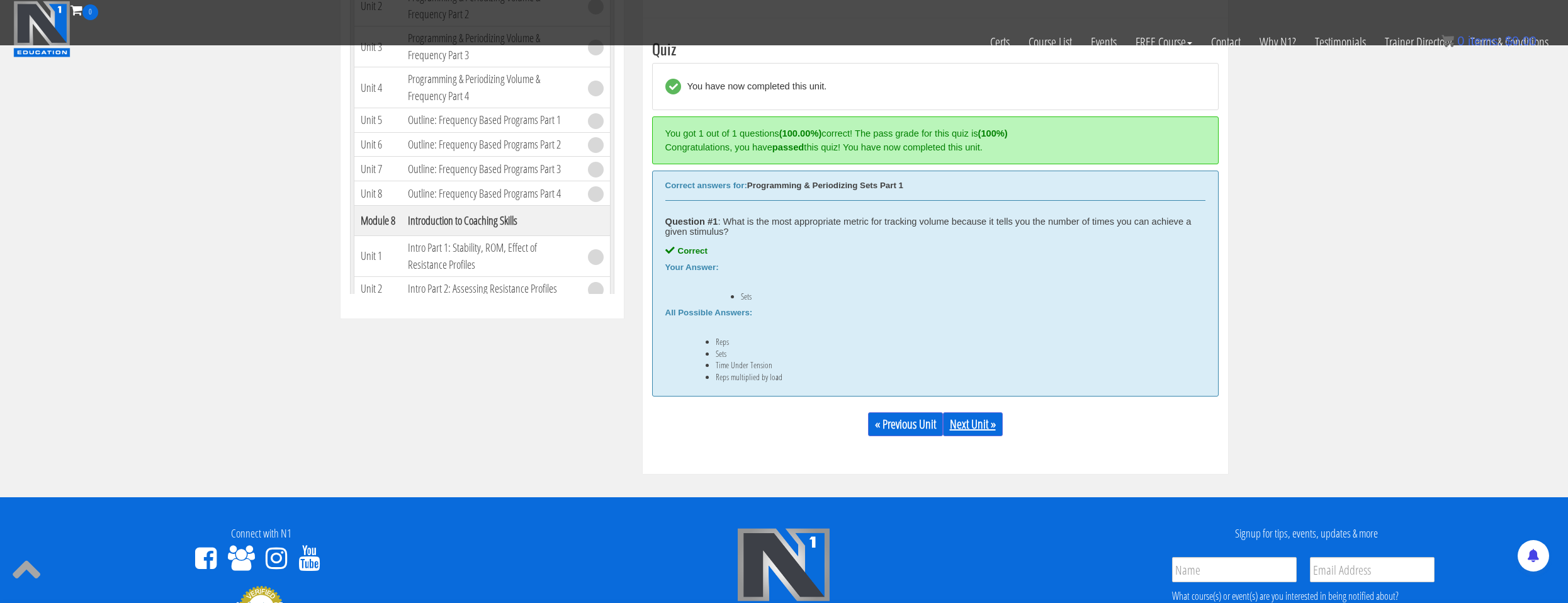
click at [987, 426] on link "Next Unit »" at bounding box center [972, 424] width 60 height 24
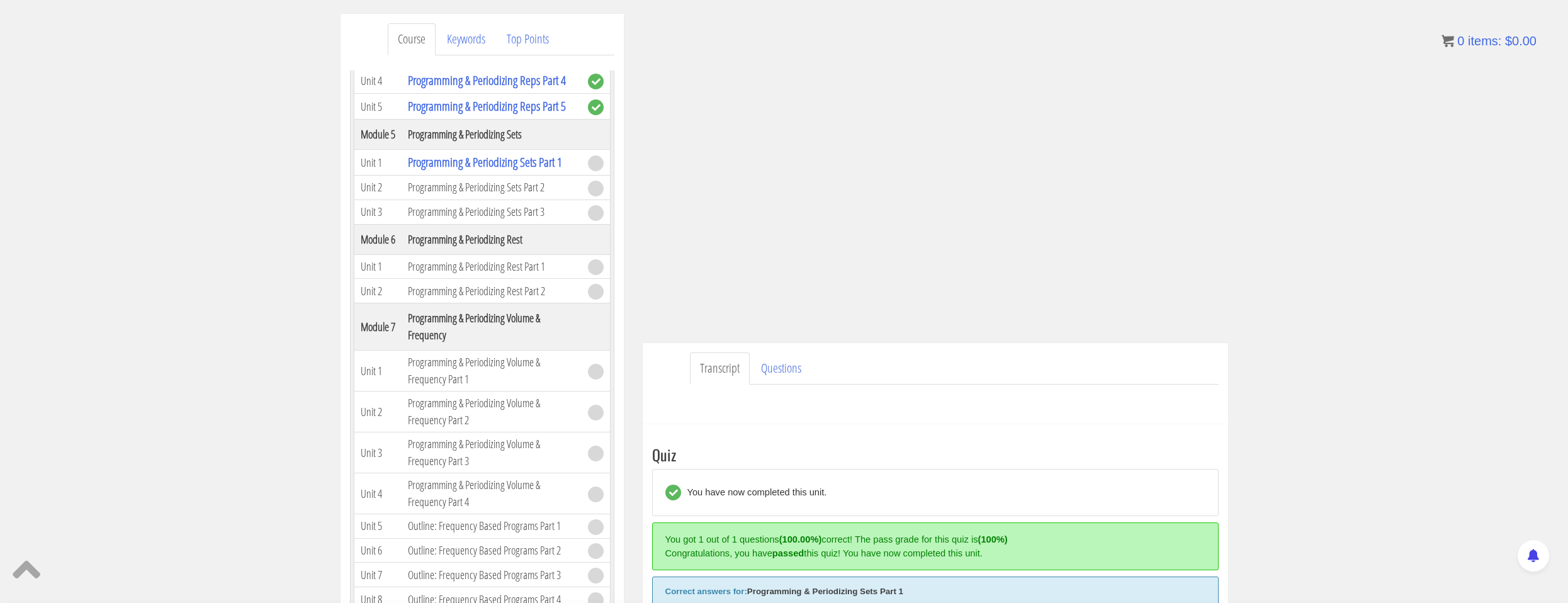
scroll to position [135, 0]
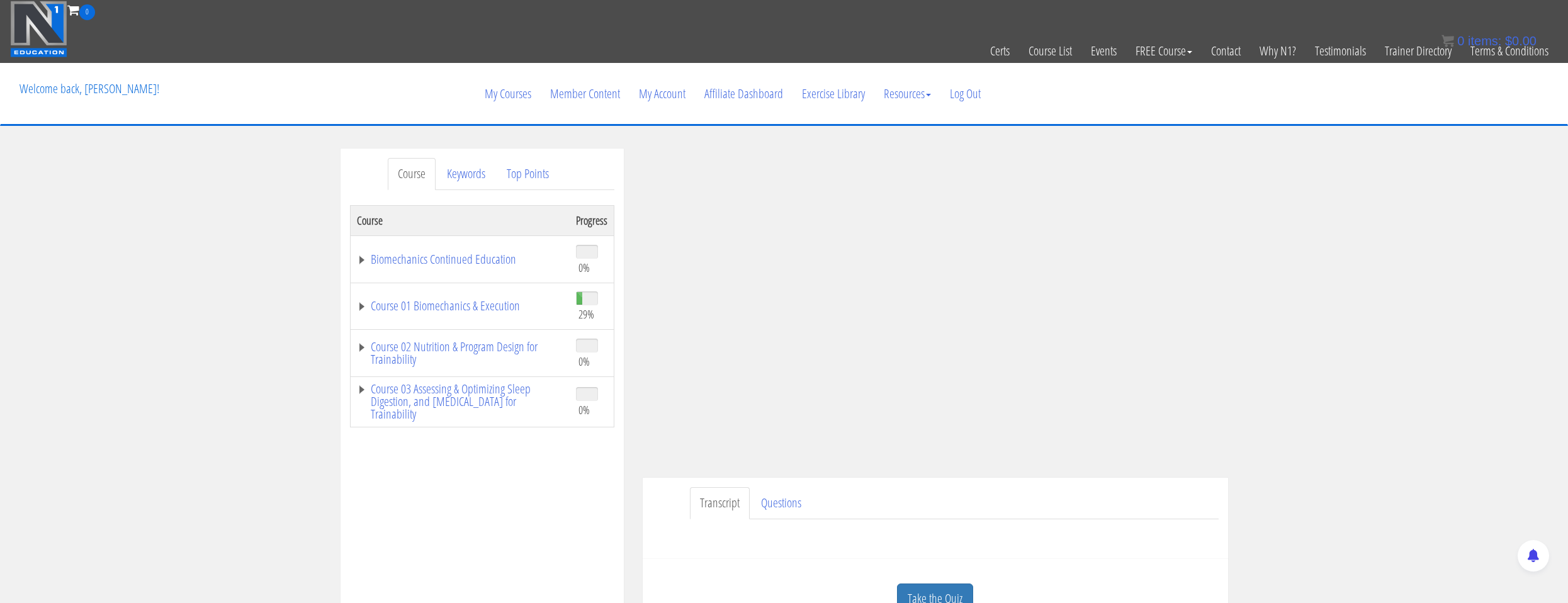
click at [1119, 487] on ul "Transcript Questions" at bounding box center [954, 503] width 529 height 32
click at [506, 303] on link "Course 01 Biomechanics & Execution" at bounding box center [460, 305] width 207 height 12
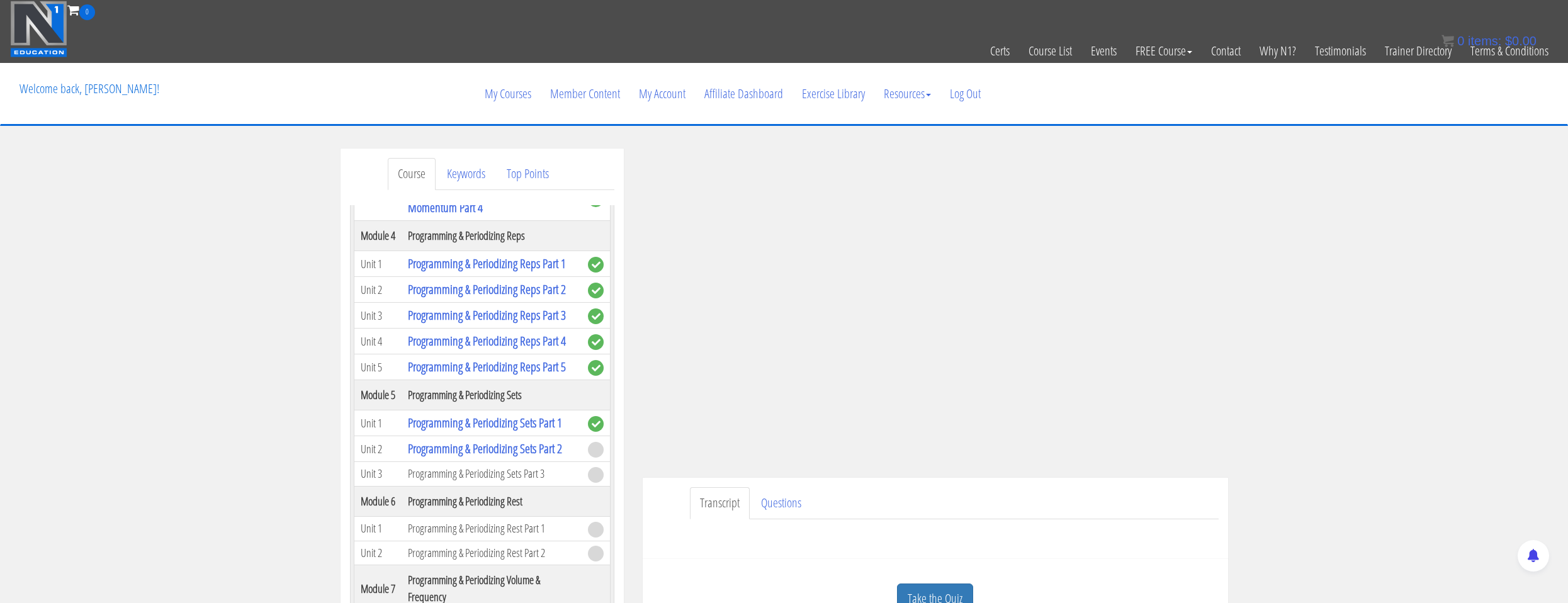
click at [1153, 496] on ul "Transcript Questions" at bounding box center [954, 503] width 529 height 32
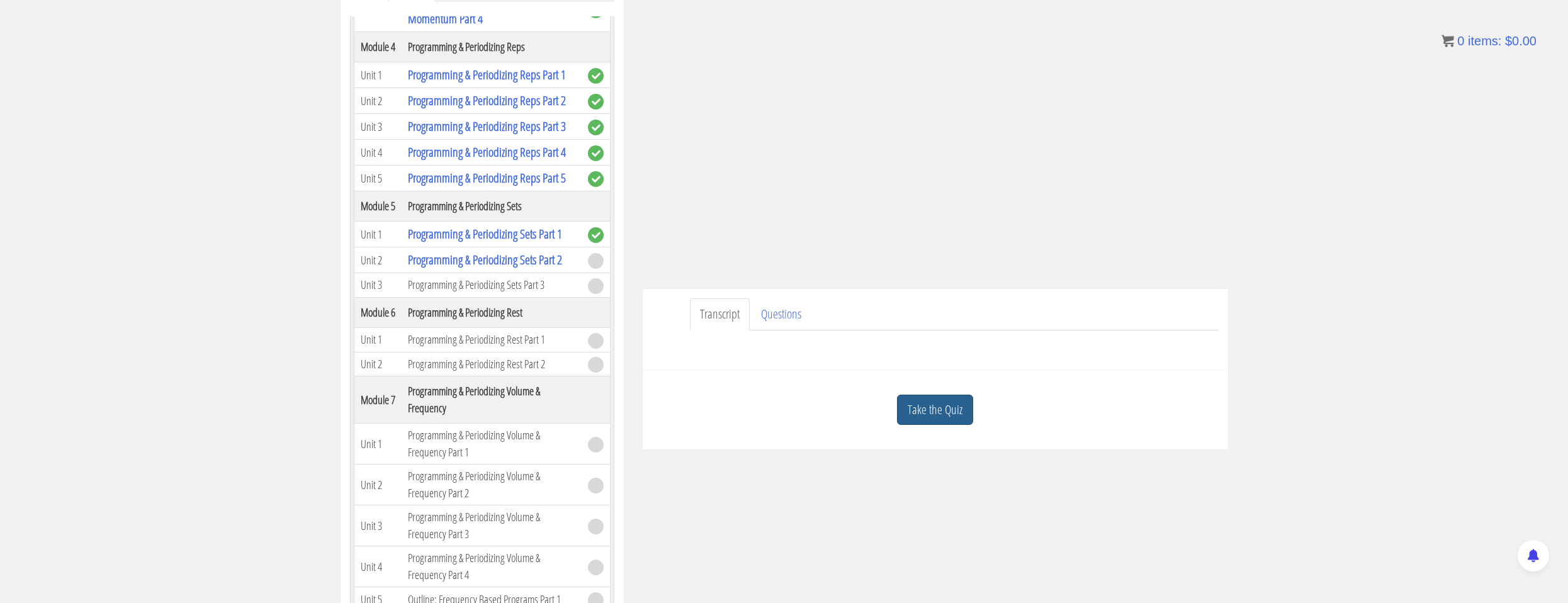
click at [955, 414] on link "Take the Quiz" at bounding box center [935, 410] width 76 height 31
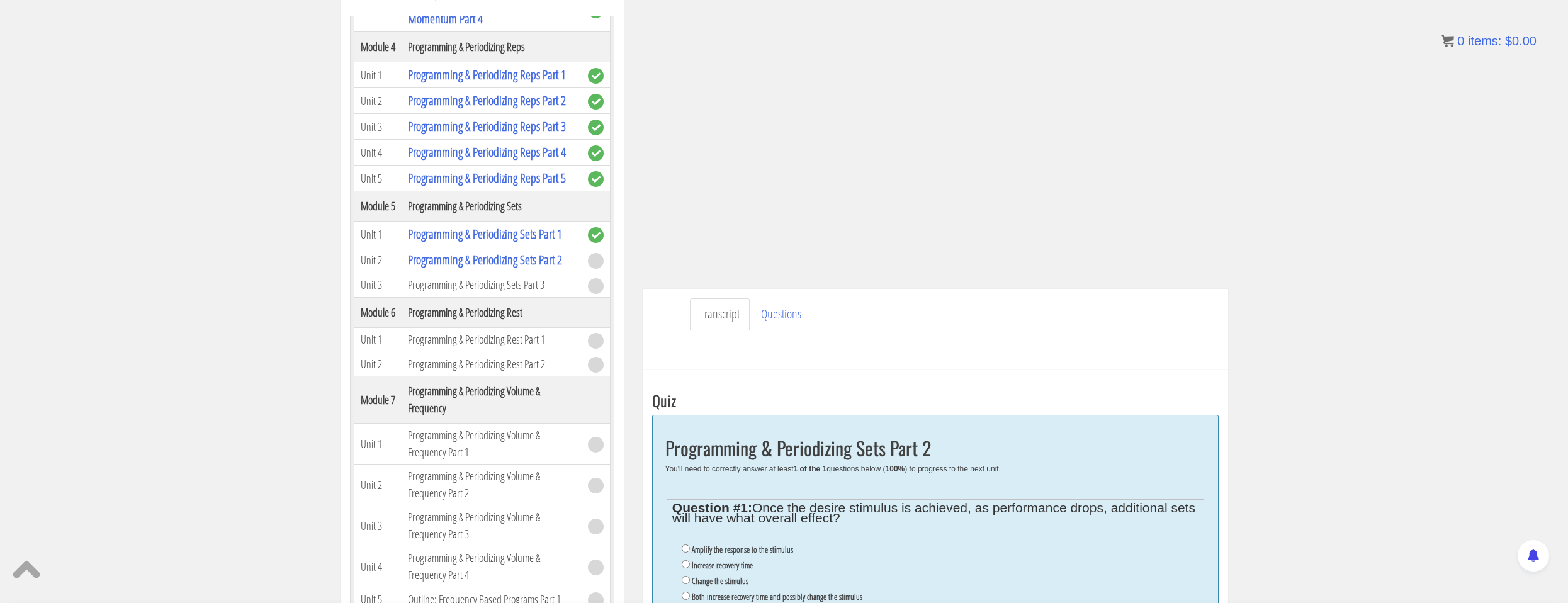
scroll to position [315, 0]
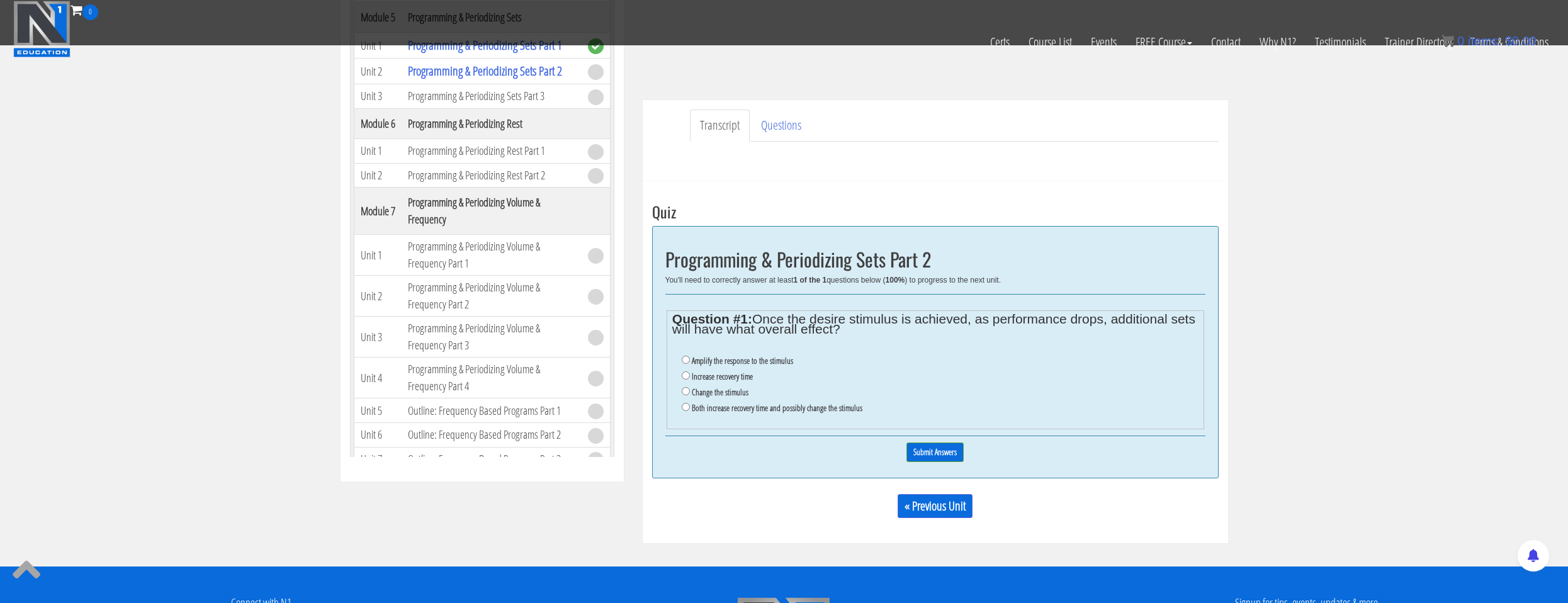
click at [735, 409] on label "Both increase recovery time and possibly change the stimulus" at bounding box center [776, 408] width 171 height 10
click at [690, 409] on input "Both increase recovery time and possibly change the stimulus" at bounding box center [685, 406] width 8 height 8
radio input "true"
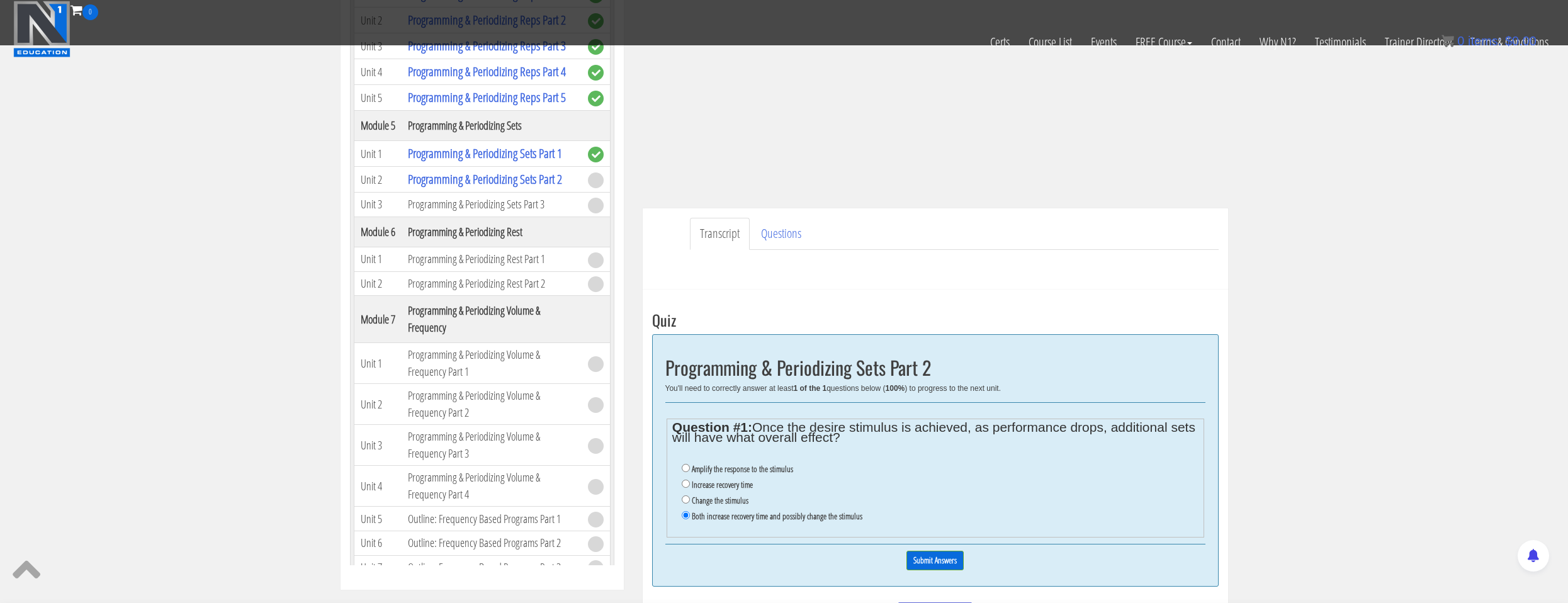
scroll to position [269, 0]
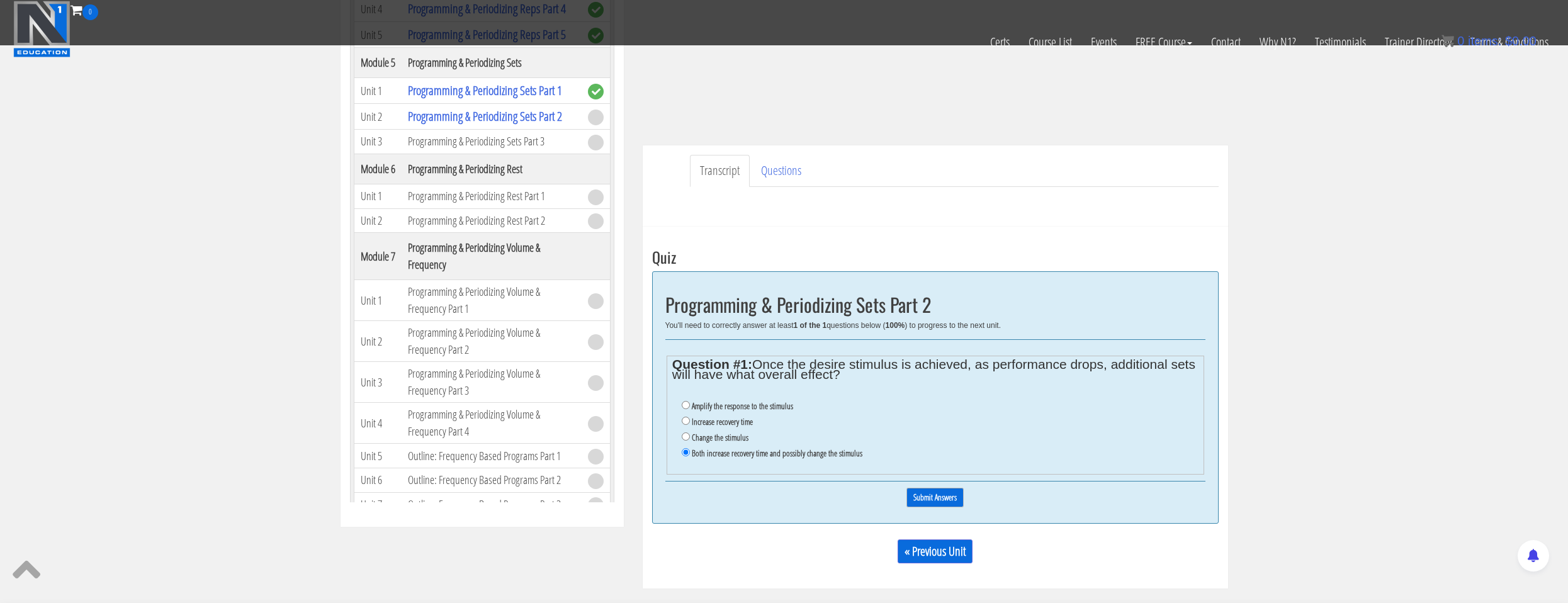
click at [948, 493] on input "Submit Answers" at bounding box center [935, 497] width 58 height 19
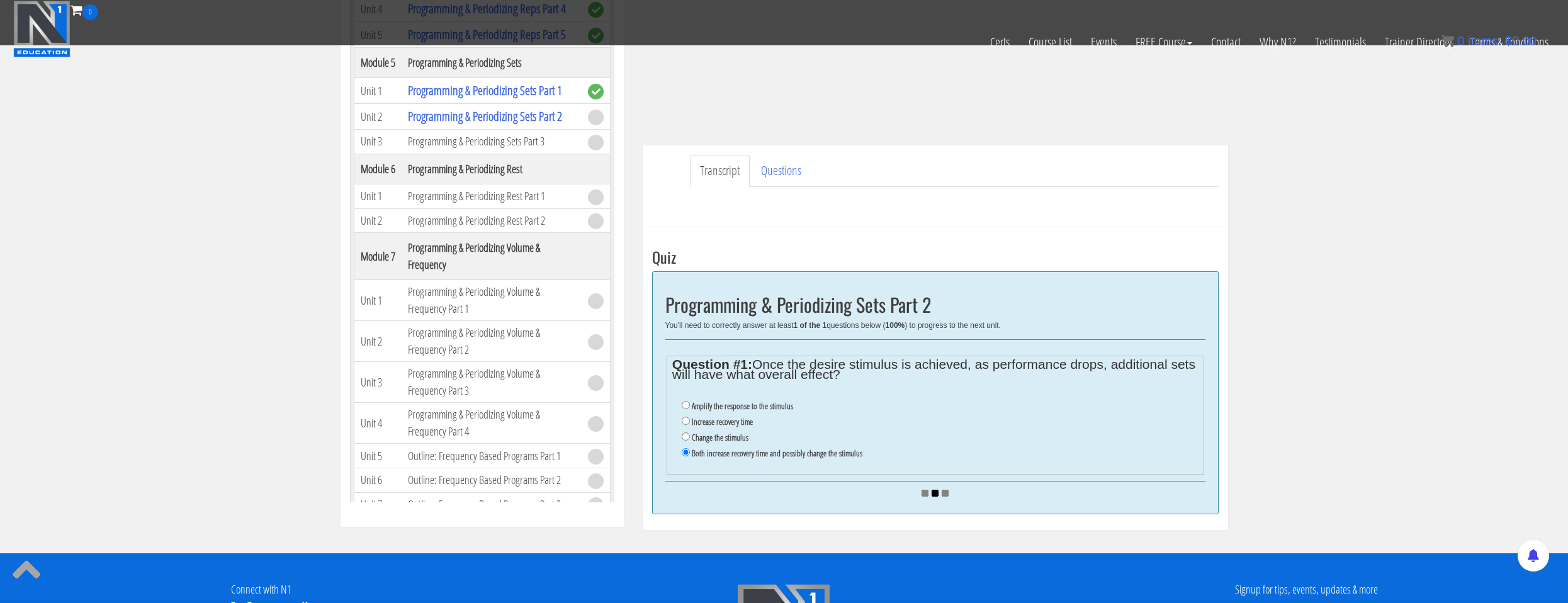
scroll to position [478, 0]
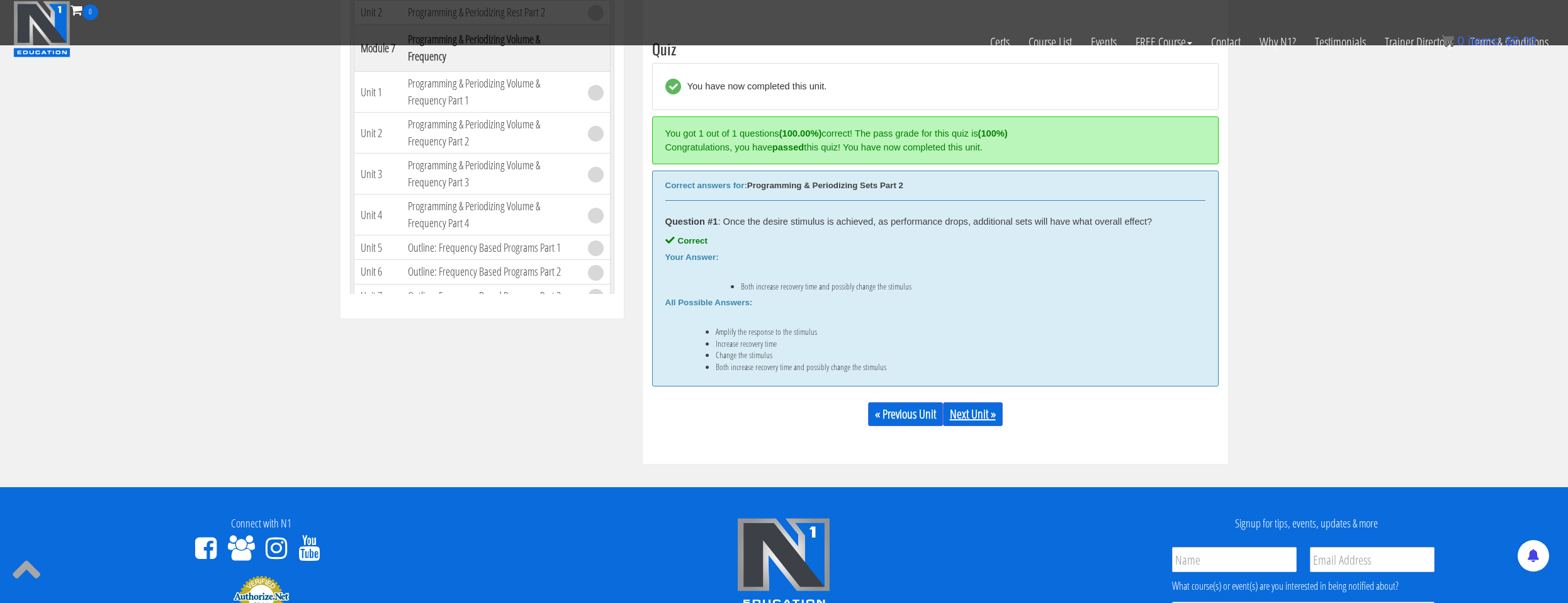
click at [986, 416] on link "Next Unit »" at bounding box center [972, 414] width 60 height 24
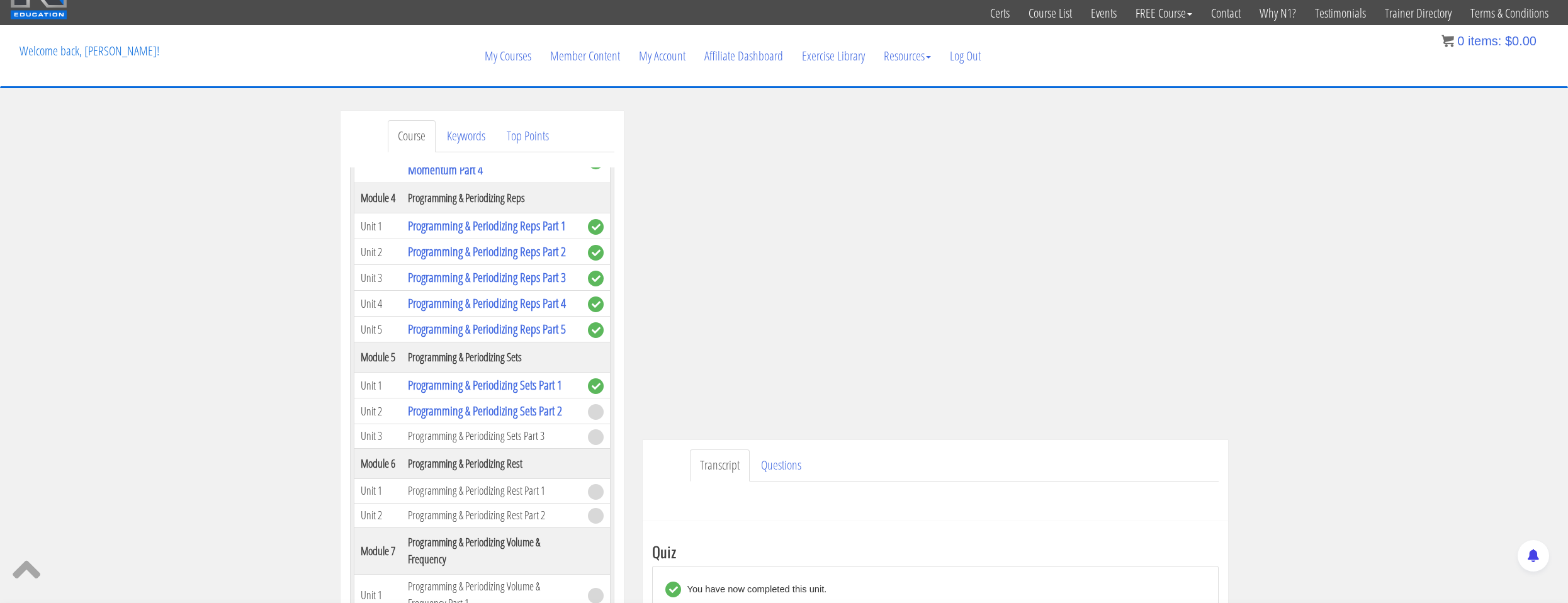
scroll to position [101, 0]
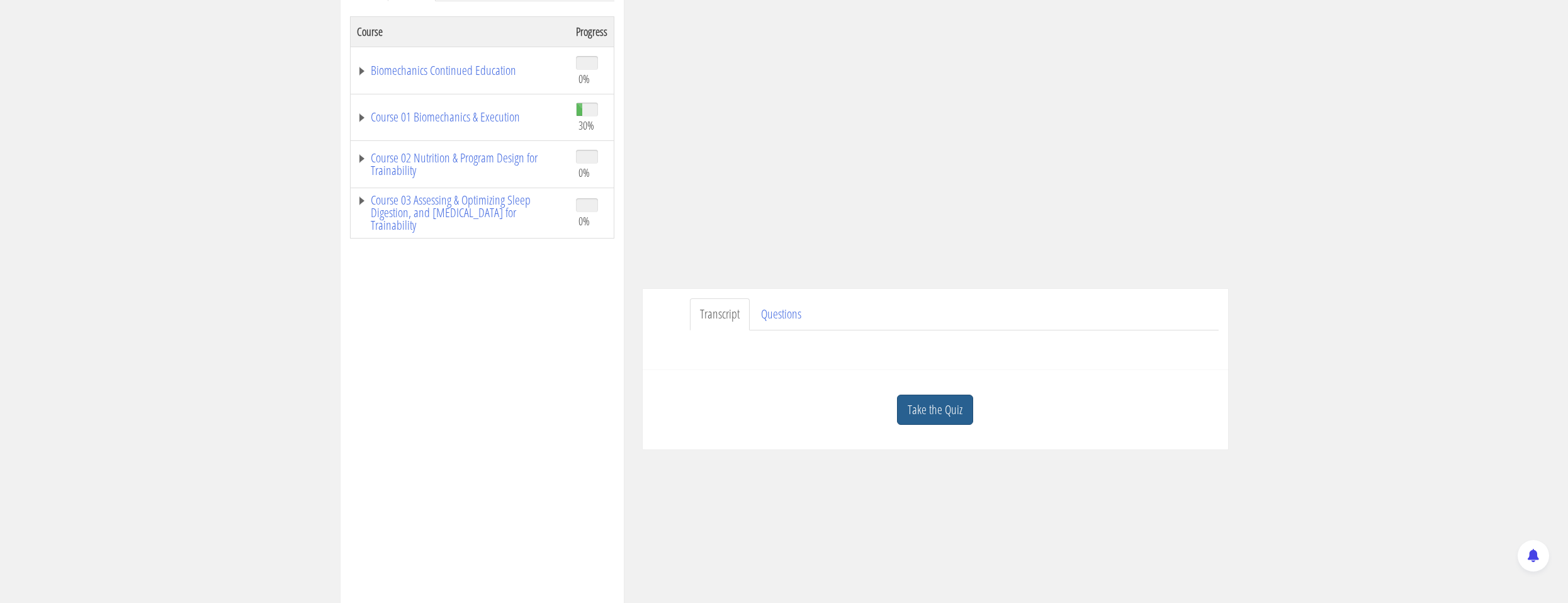
click at [944, 416] on link "Take the Quiz" at bounding box center [935, 410] width 76 height 31
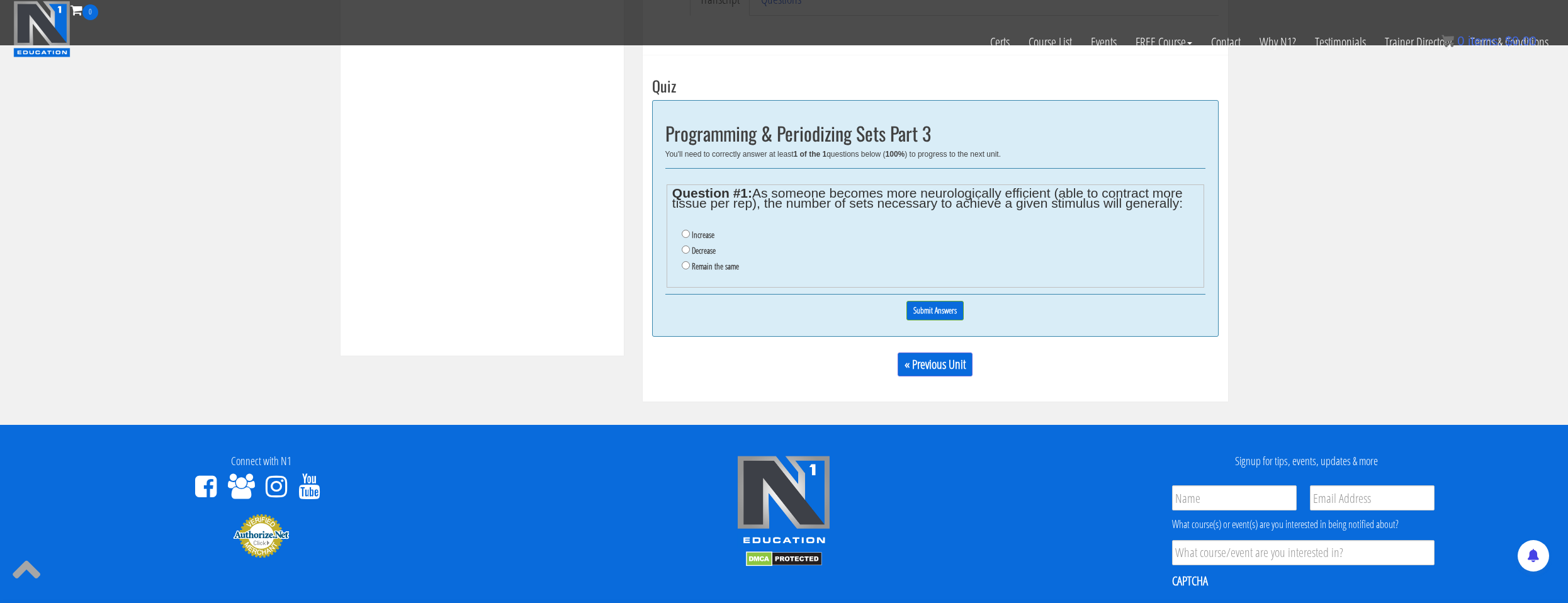
scroll to position [378, 0]
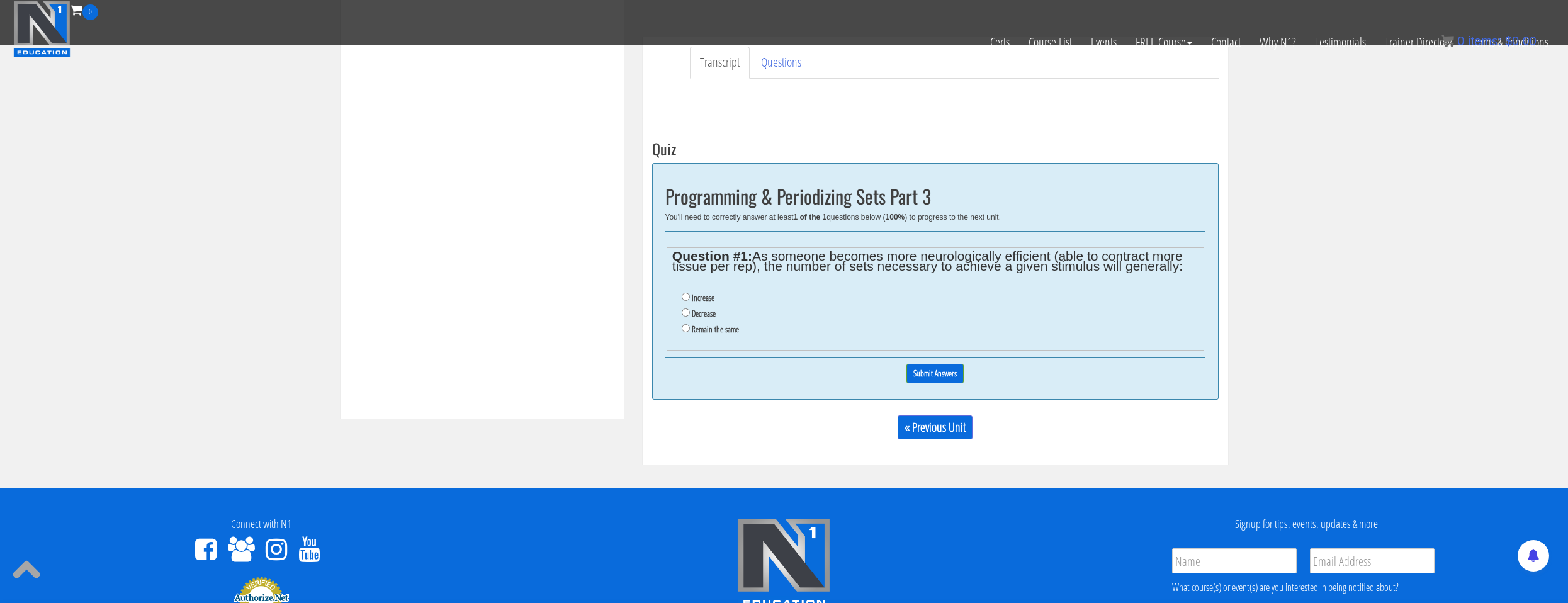
click at [715, 314] on label "Decrease" at bounding box center [703, 313] width 24 height 10
click at [690, 314] on input "Decrease" at bounding box center [685, 312] width 8 height 8
radio input "true"
click at [711, 300] on label "Increase" at bounding box center [702, 298] width 22 height 10
click at [690, 300] on input "Increase" at bounding box center [685, 296] width 8 height 8
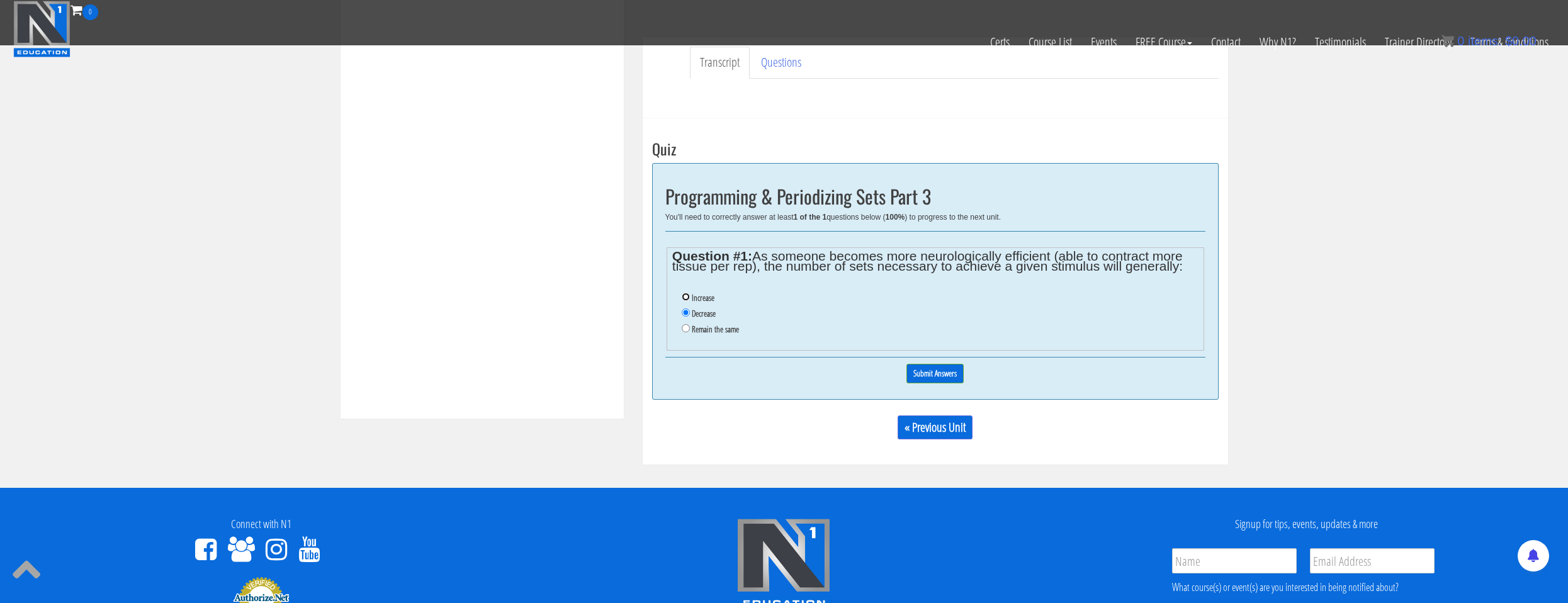
radio input "true"
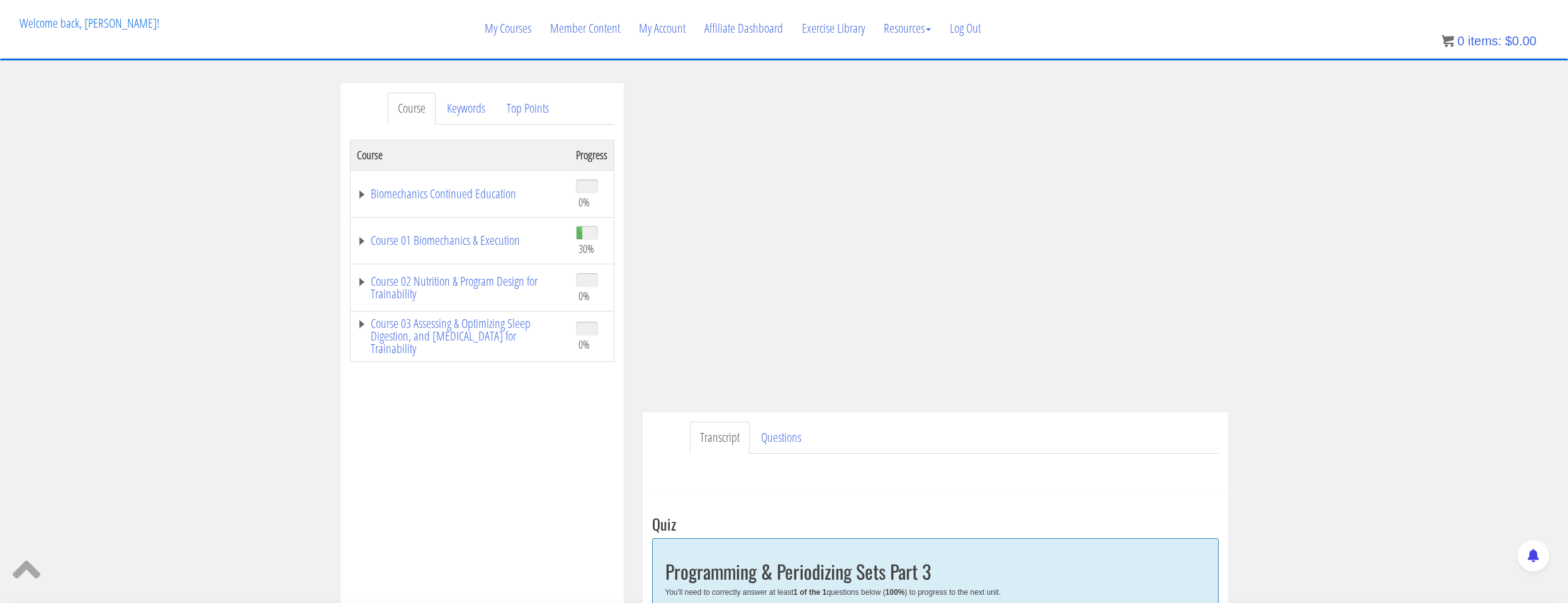
scroll to position [0, 0]
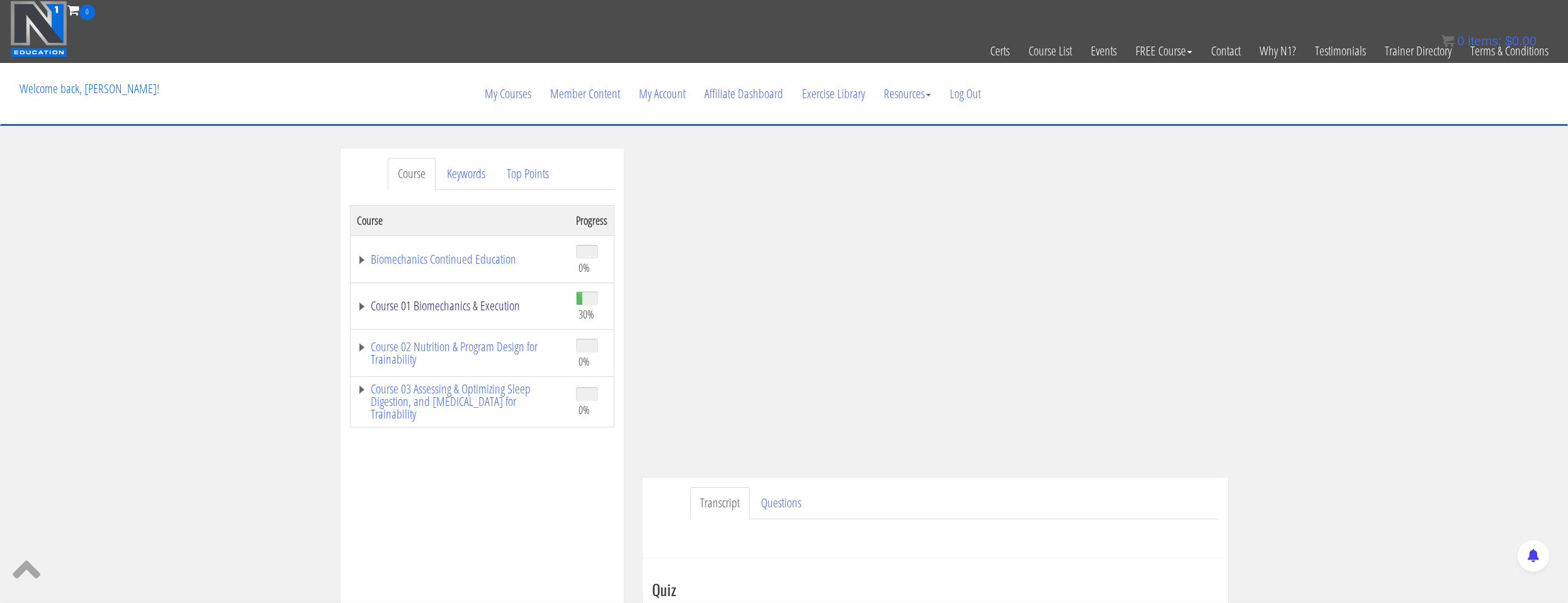
click at [476, 300] on link "Course 01 Biomechanics & Execution" at bounding box center [460, 305] width 207 height 12
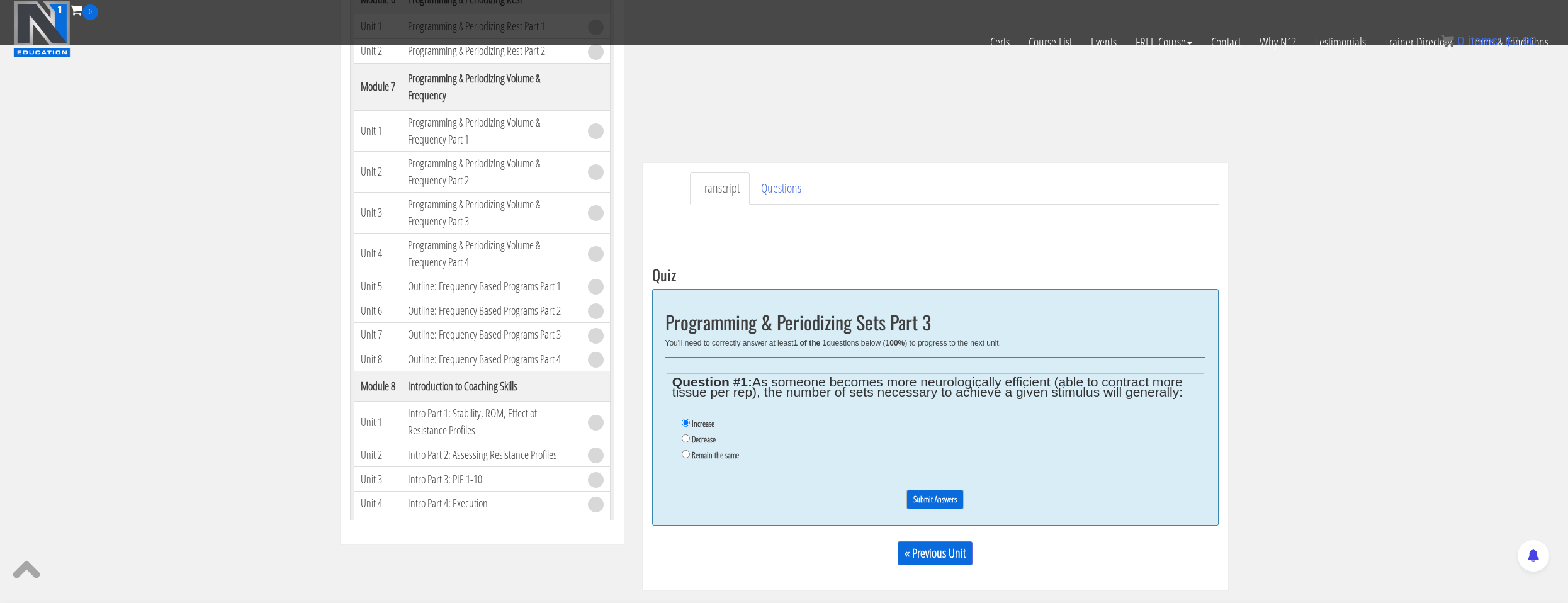
scroll to position [315, 0]
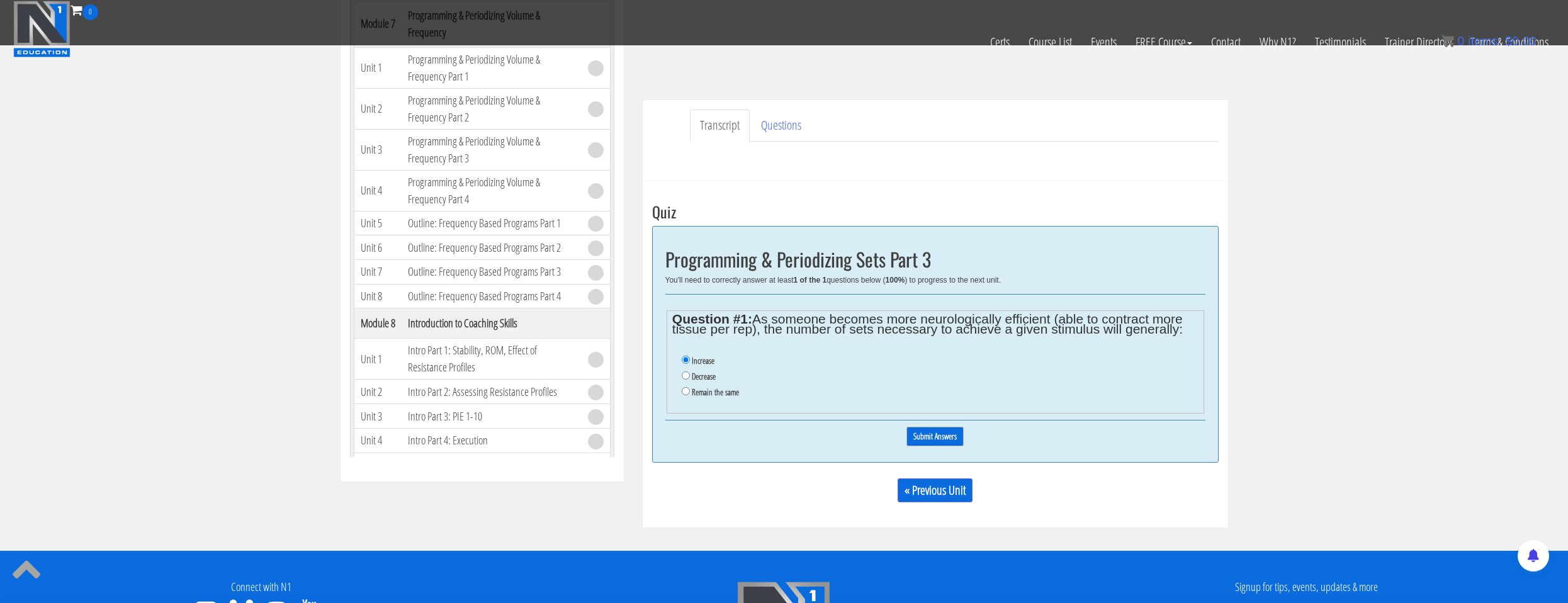
click at [929, 442] on input "Submit Answers" at bounding box center [935, 436] width 58 height 19
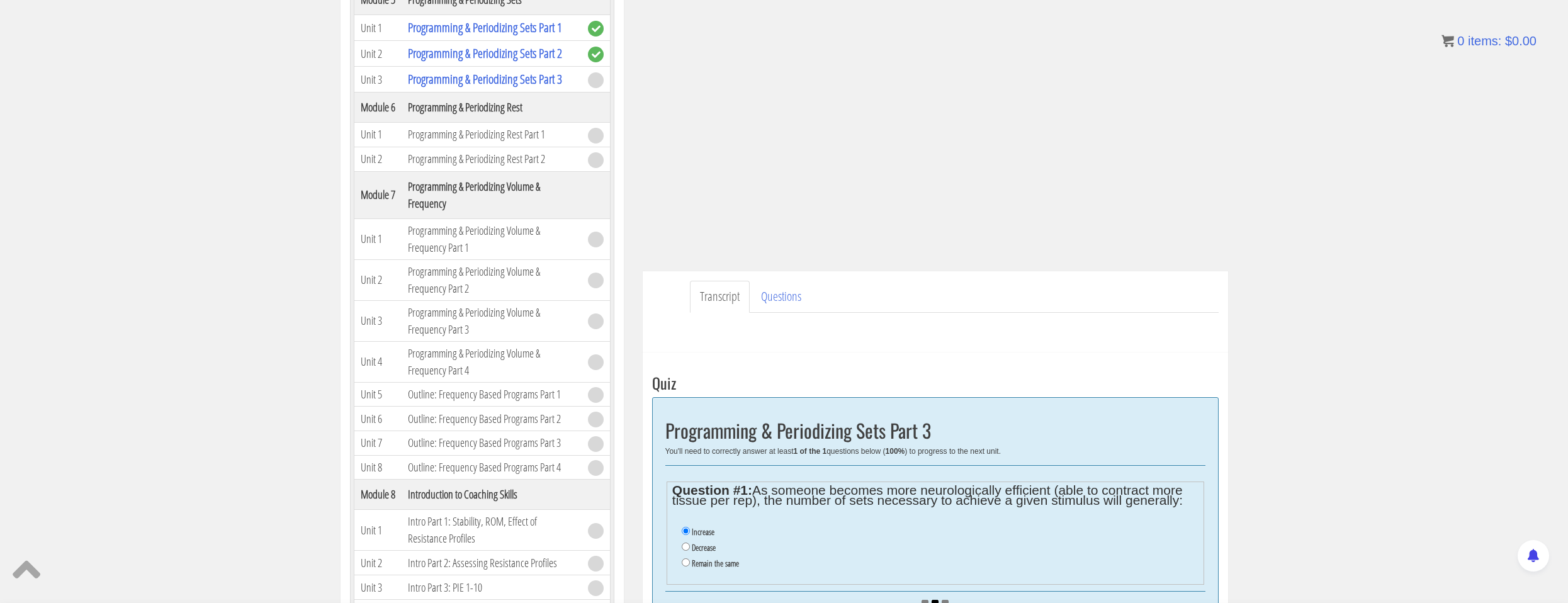
scroll to position [332, 0]
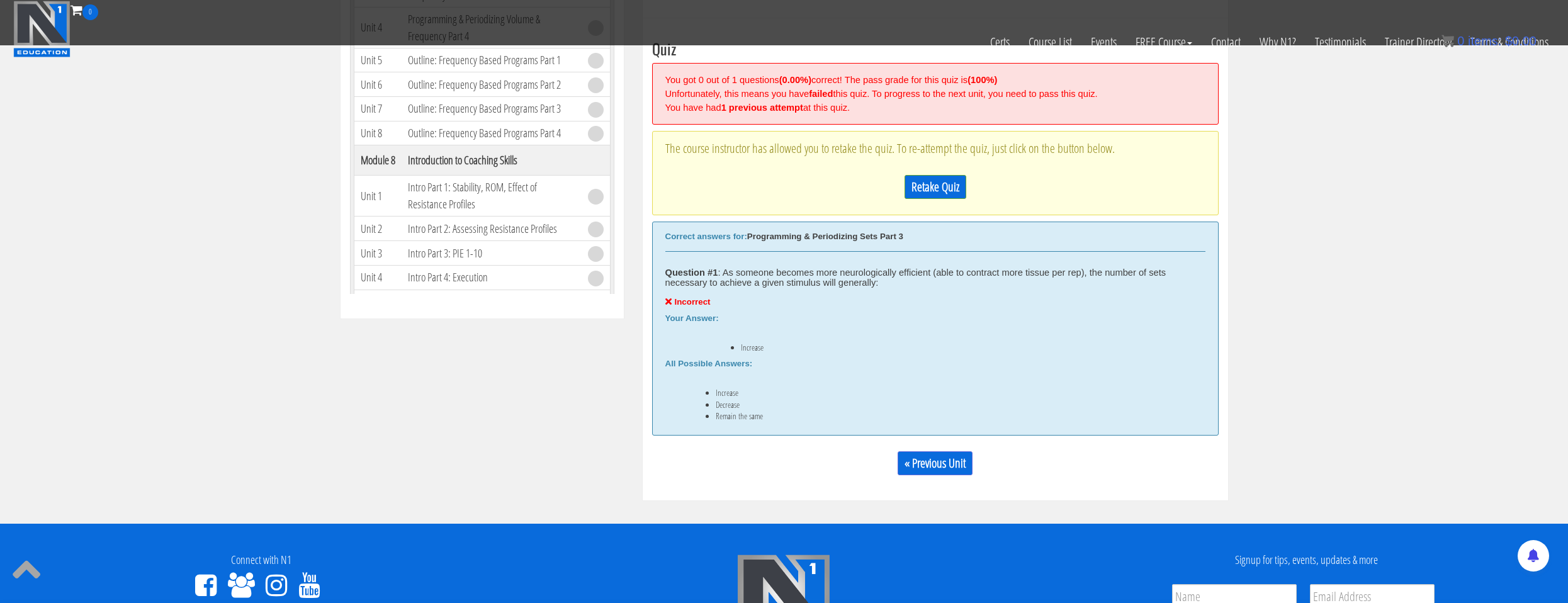
scroll to position [415, 0]
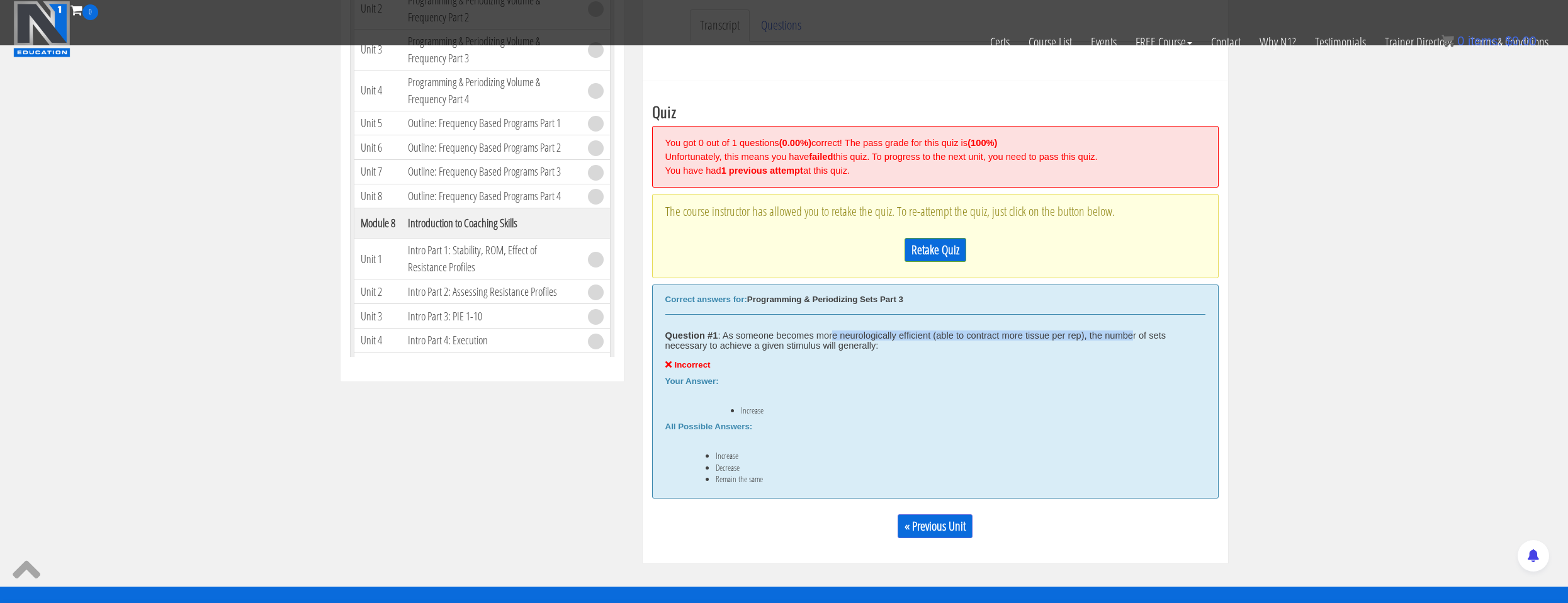
drag, startPoint x: 918, startPoint y: 338, endPoint x: 1135, endPoint y: 339, distance: 217.0
click at [1135, 339] on div "Question #1 : As someone becomes more neurologically efficient (able to contrac…" at bounding box center [936, 403] width 540 height 163
click at [836, 348] on div "Question #1 : As someone becomes more neurologically efficient (able to contrac…" at bounding box center [936, 341] width 540 height 20
click at [931, 257] on link "Retake Quiz" at bounding box center [936, 249] width 62 height 24
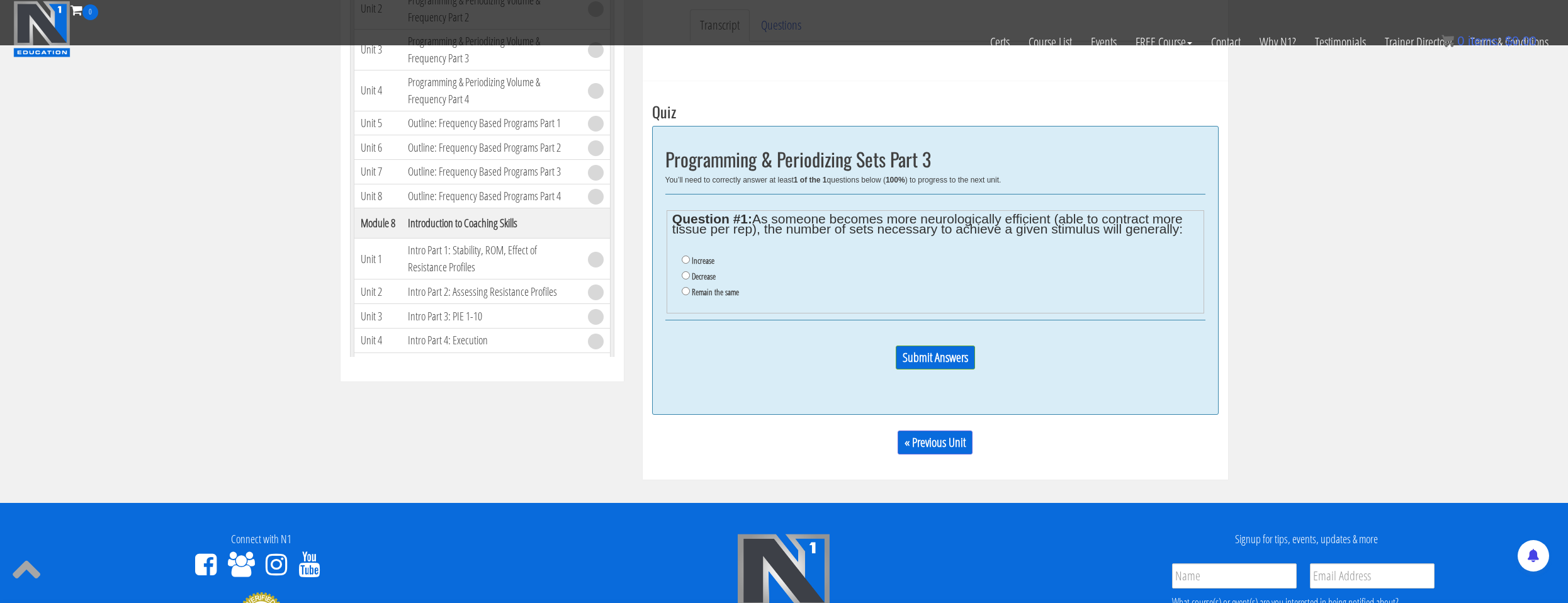
click at [702, 272] on label "Decrease" at bounding box center [703, 277] width 24 height 10
click at [690, 272] on input "Decrease" at bounding box center [685, 275] width 8 height 8
radio input "true"
click at [945, 367] on input "Submit Answers" at bounding box center [935, 357] width 79 height 24
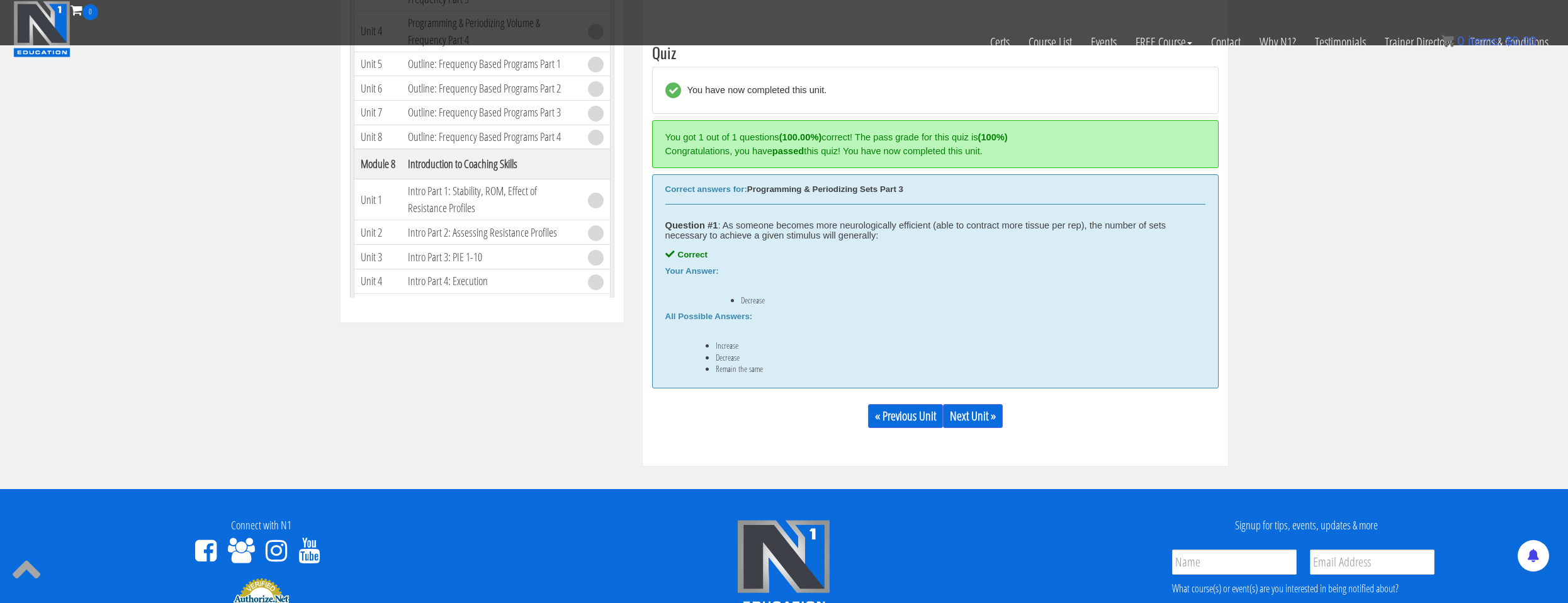
scroll to position [478, 0]
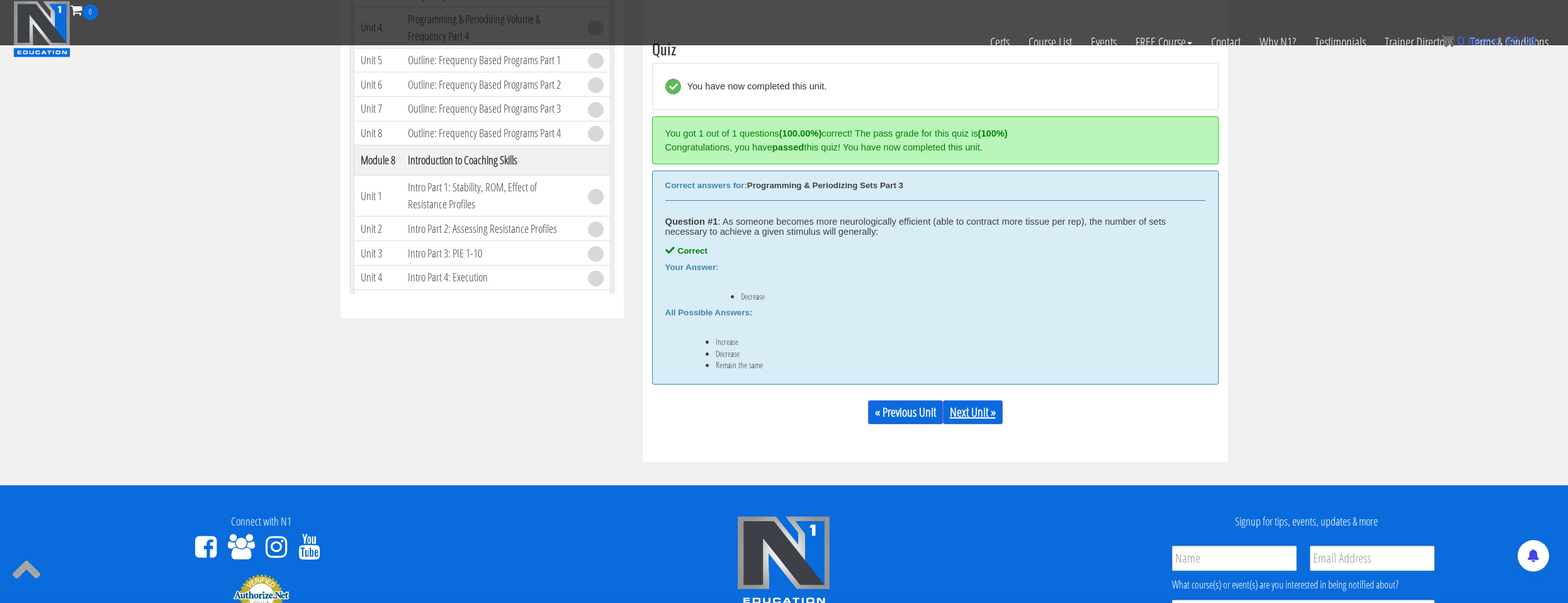
click at [994, 417] on link "Next Unit »" at bounding box center [972, 412] width 60 height 24
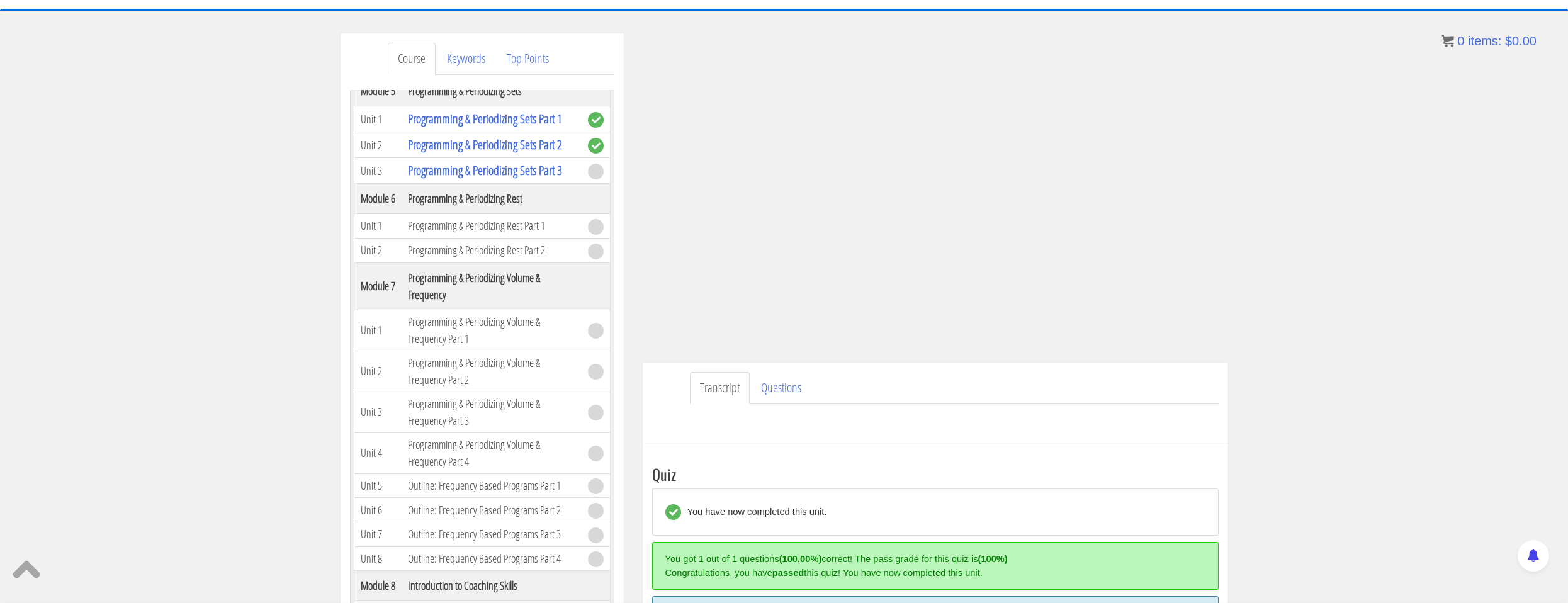
scroll to position [117, 0]
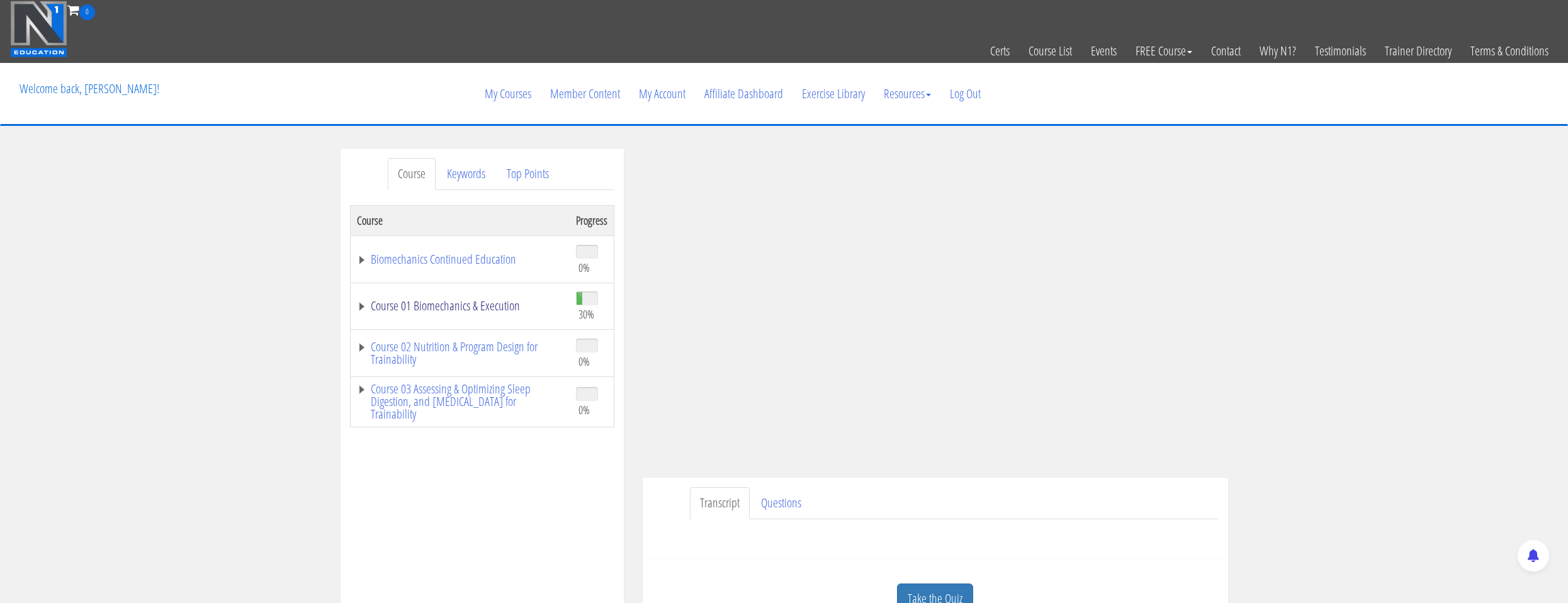
click at [506, 303] on link "Course 01 Biomechanics & Execution" at bounding box center [460, 305] width 207 height 12
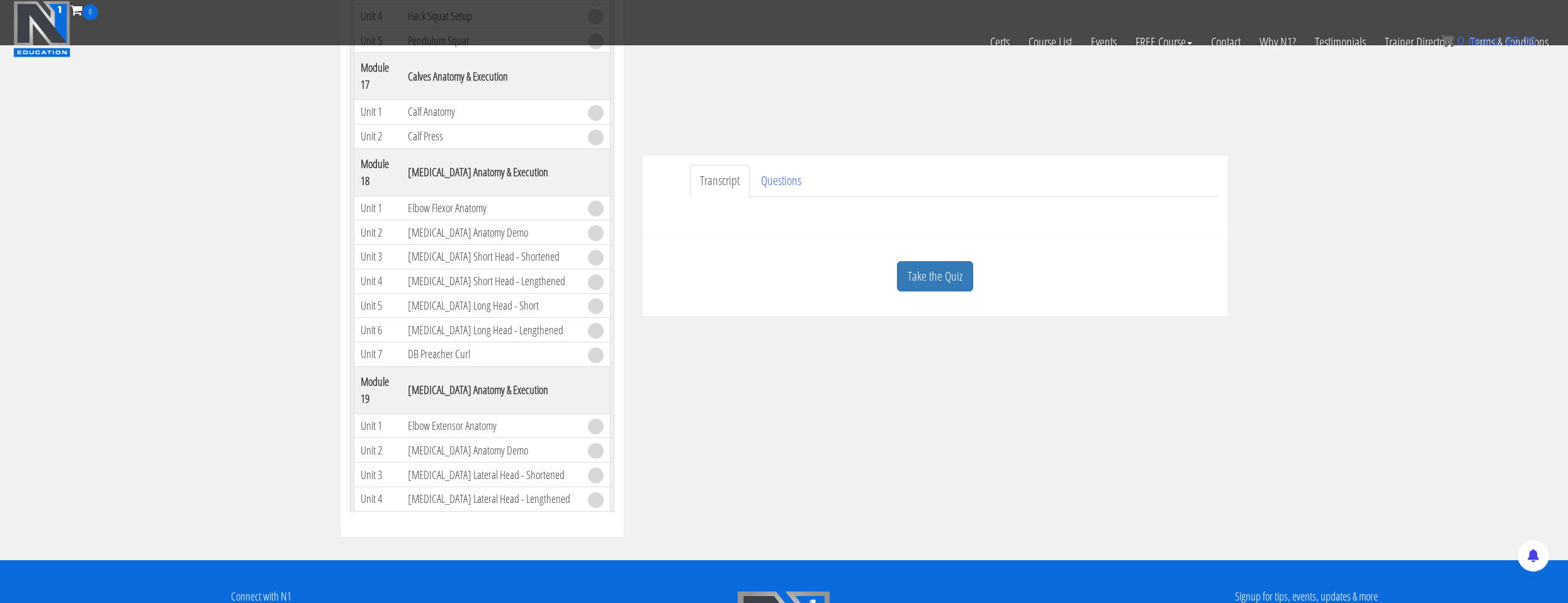
scroll to position [3741, 0]
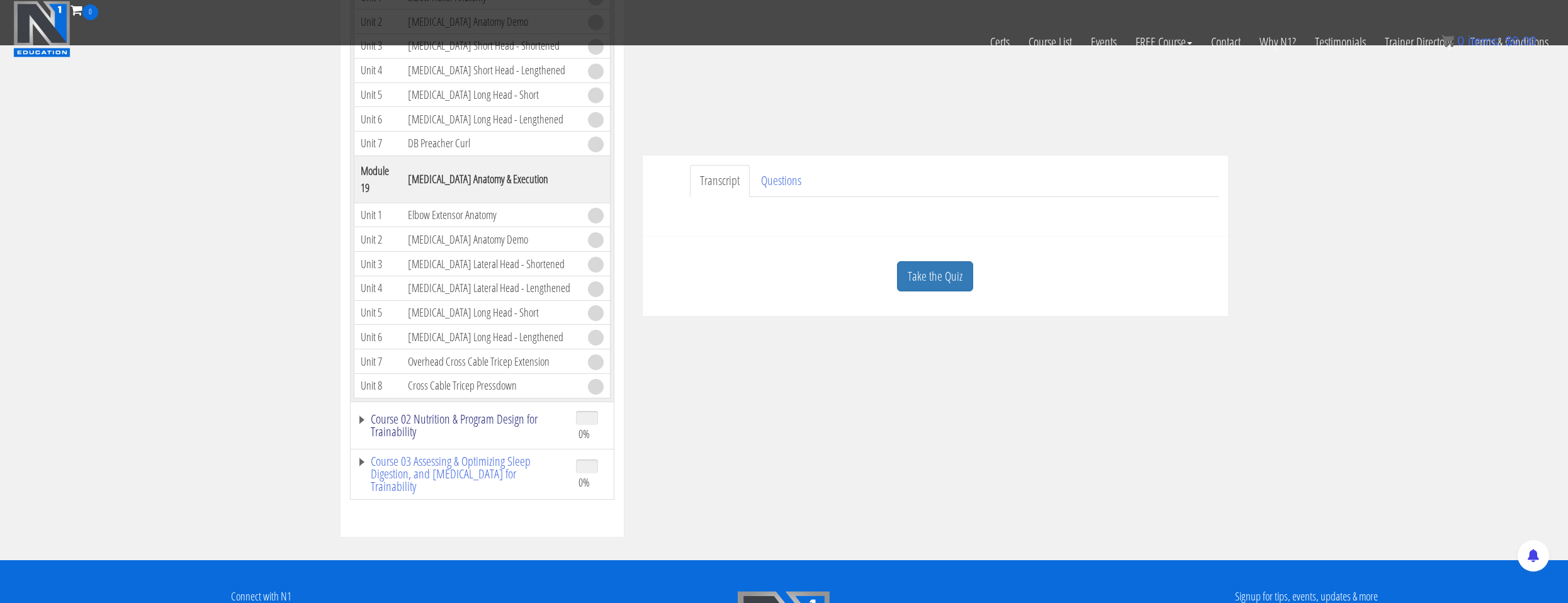
click at [476, 417] on link "Course 02 Nutrition & Program Design for Trainability" at bounding box center [460, 425] width 207 height 25
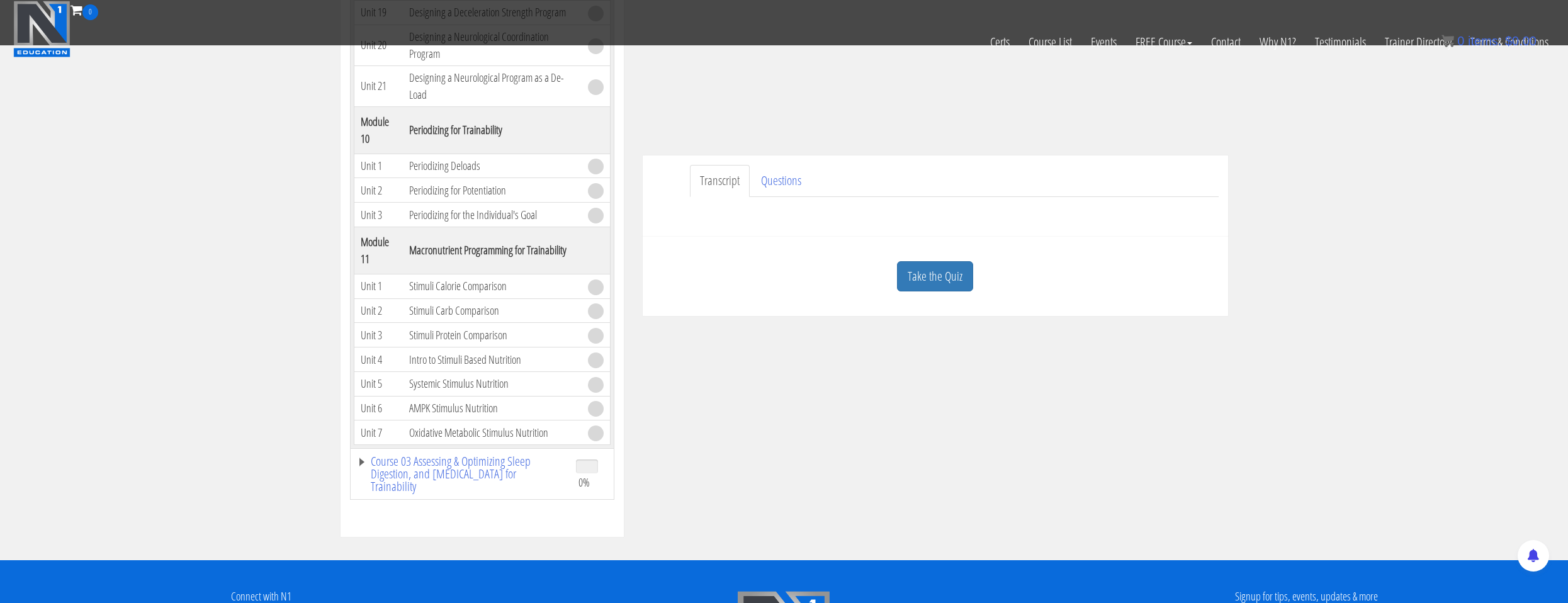
scroll to position [6797, 0]
click at [449, 455] on link "Course 03 Assessing & Optimizing Sleep Digestion, and [MEDICAL_DATA] for Traina…" at bounding box center [460, 474] width 207 height 37
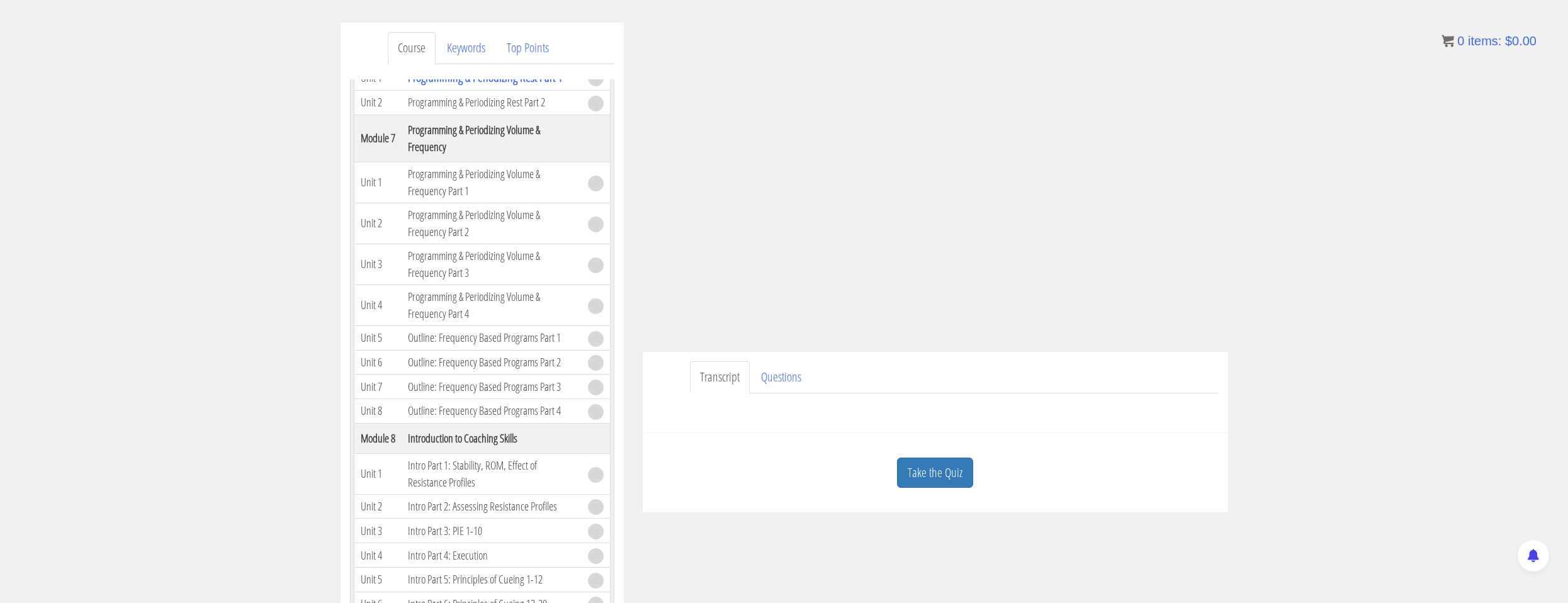
scroll to position [0, 0]
